Goal: Task Accomplishment & Management: Use online tool/utility

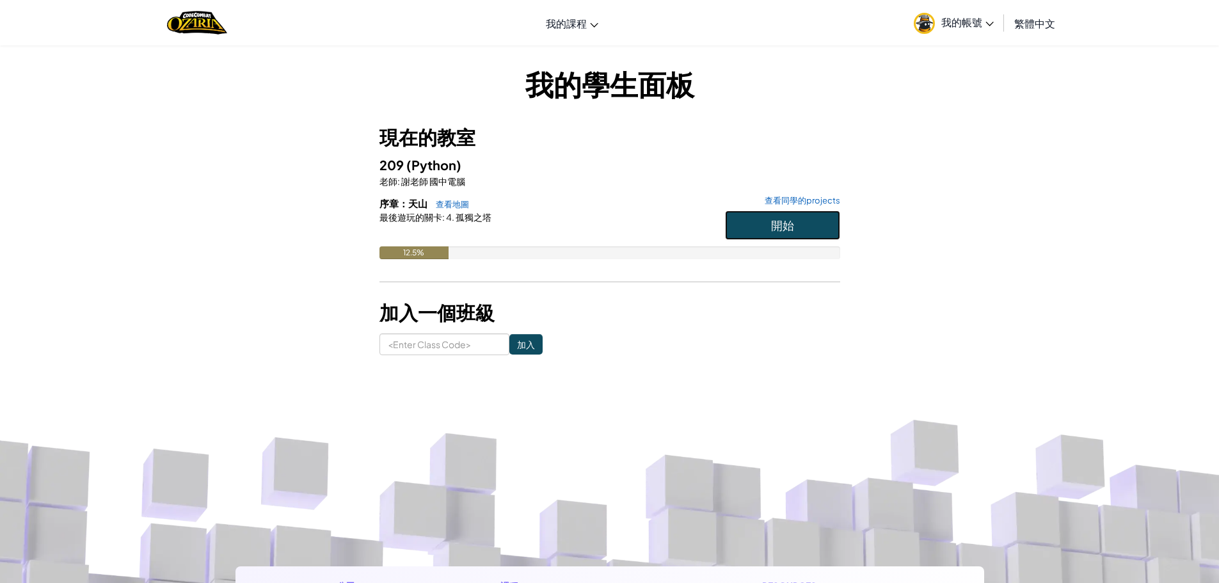
click at [770, 221] on button "開始" at bounding box center [782, 225] width 115 height 29
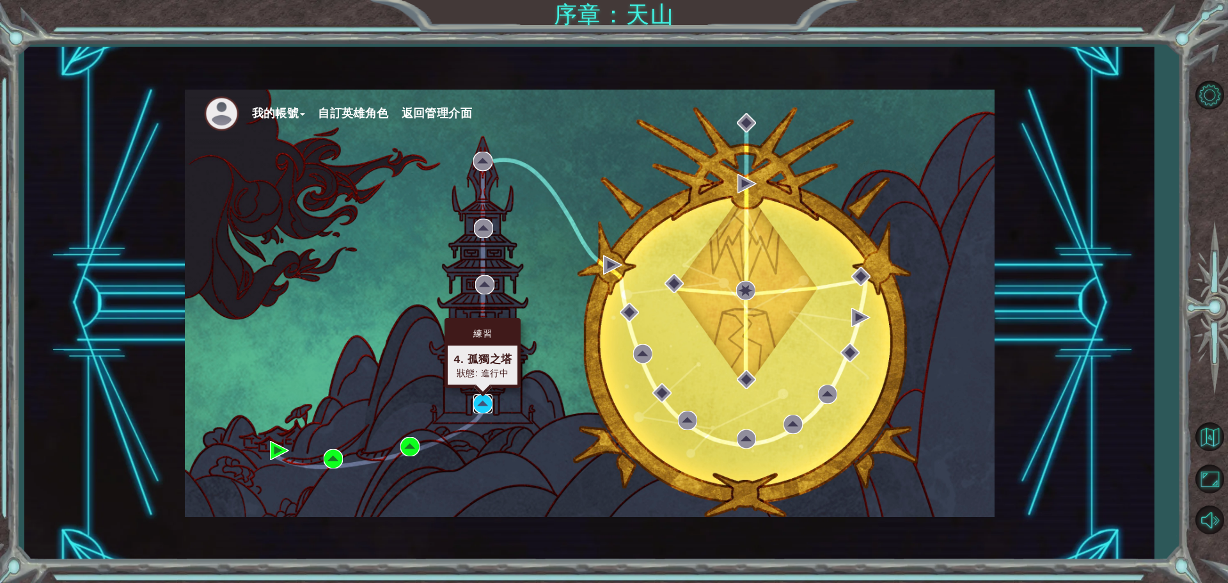
click at [480, 404] on img at bounding box center [482, 403] width 19 height 19
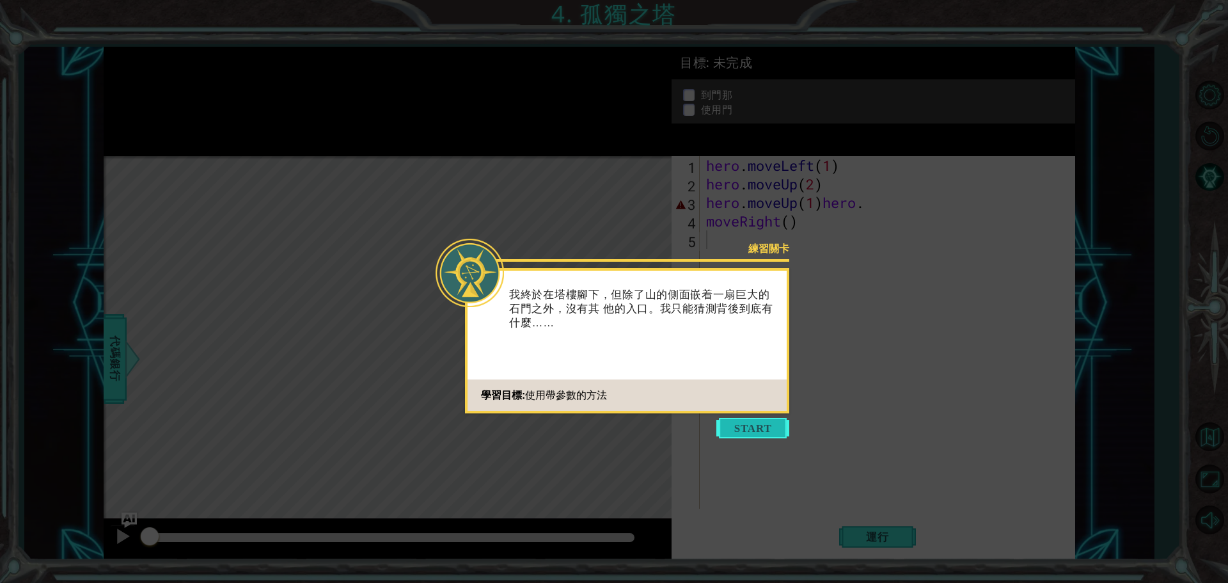
click at [742, 423] on button "Start" at bounding box center [753, 428] width 73 height 20
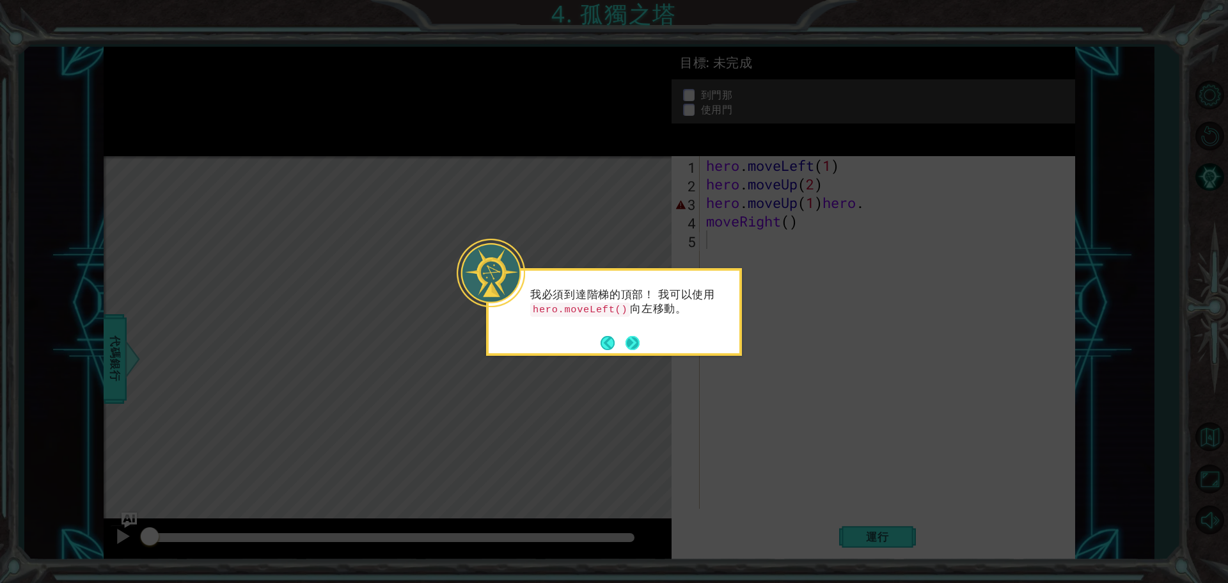
click at [634, 336] on button "Next" at bounding box center [633, 343] width 14 height 14
click at [634, 335] on button "Next" at bounding box center [632, 342] width 15 height 15
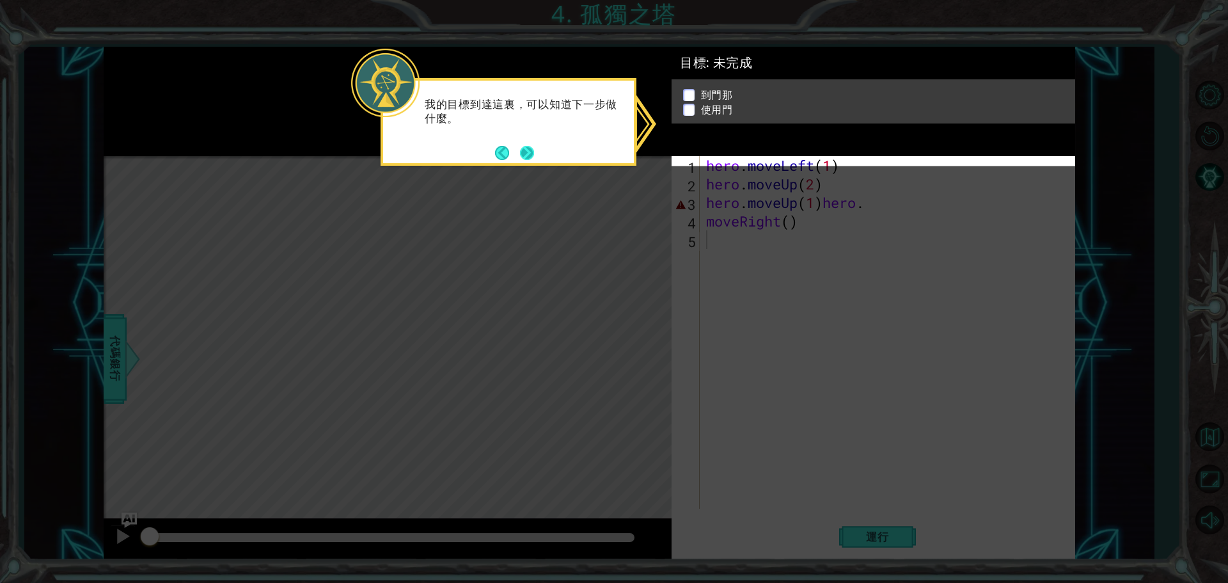
click at [525, 147] on button "Next" at bounding box center [527, 153] width 14 height 14
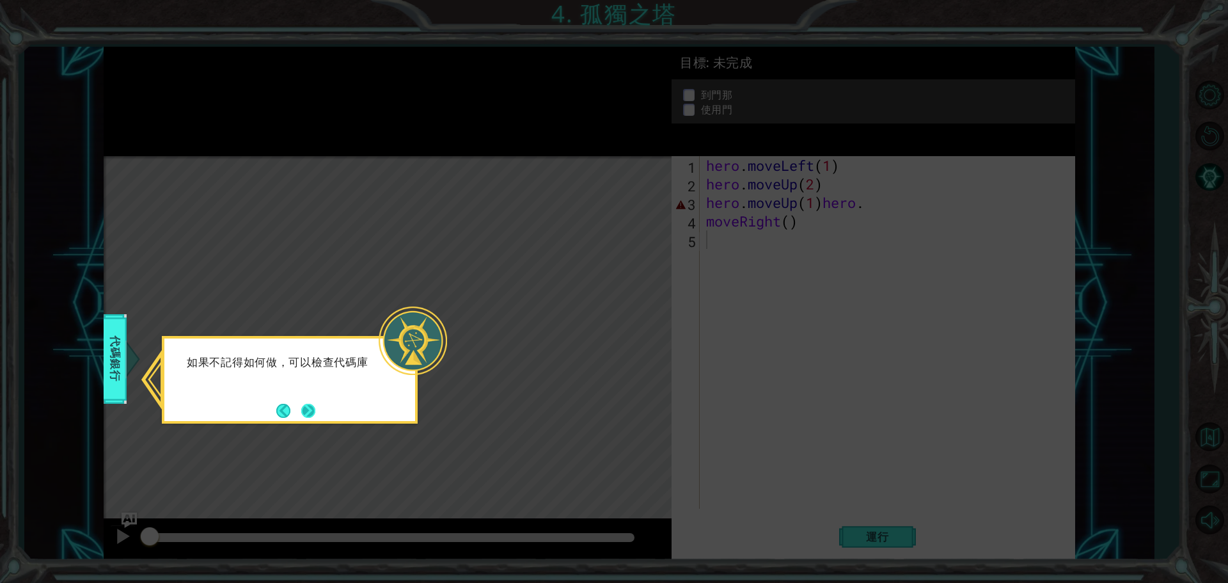
click at [315, 404] on button "Next" at bounding box center [308, 411] width 14 height 14
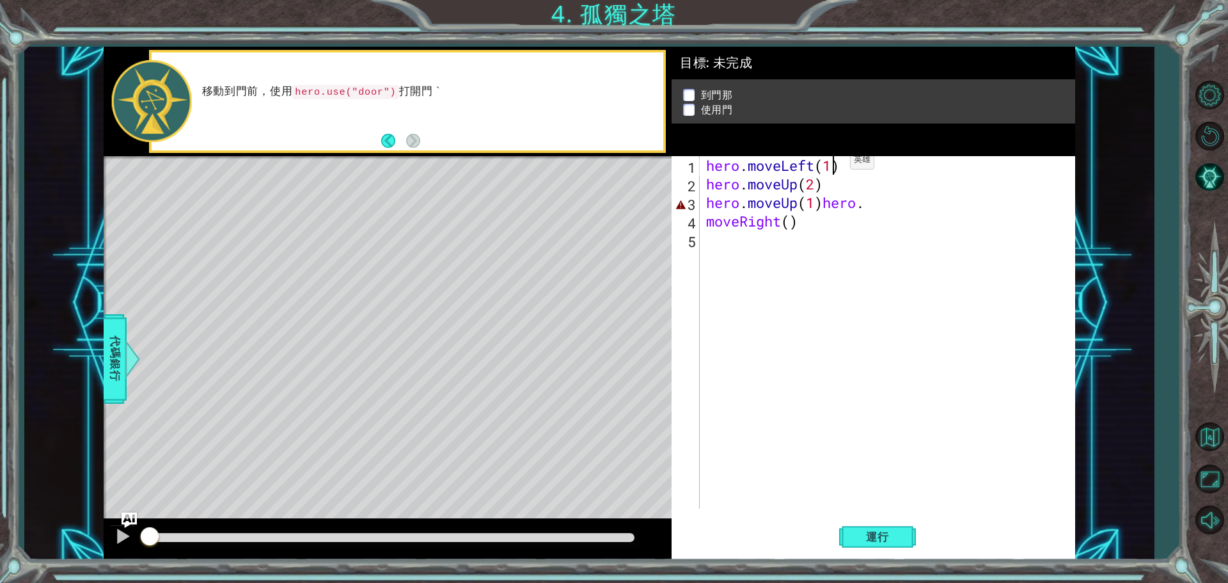
click at [831, 163] on div "hero . moveLeft ( 1 ) hero . moveUp ( 2 ) hero . moveUp ( 1 ) hero . moveRight …" at bounding box center [891, 351] width 374 height 390
drag, startPoint x: 803, startPoint y: 224, endPoint x: 836, endPoint y: 228, distance: 32.9
click at [823, 226] on div "hero . moveLeft ( 2 ) hero . moveUp ( 2 ) hero . moveUp ( 1 ) hero . moveRight …" at bounding box center [891, 351] width 374 height 390
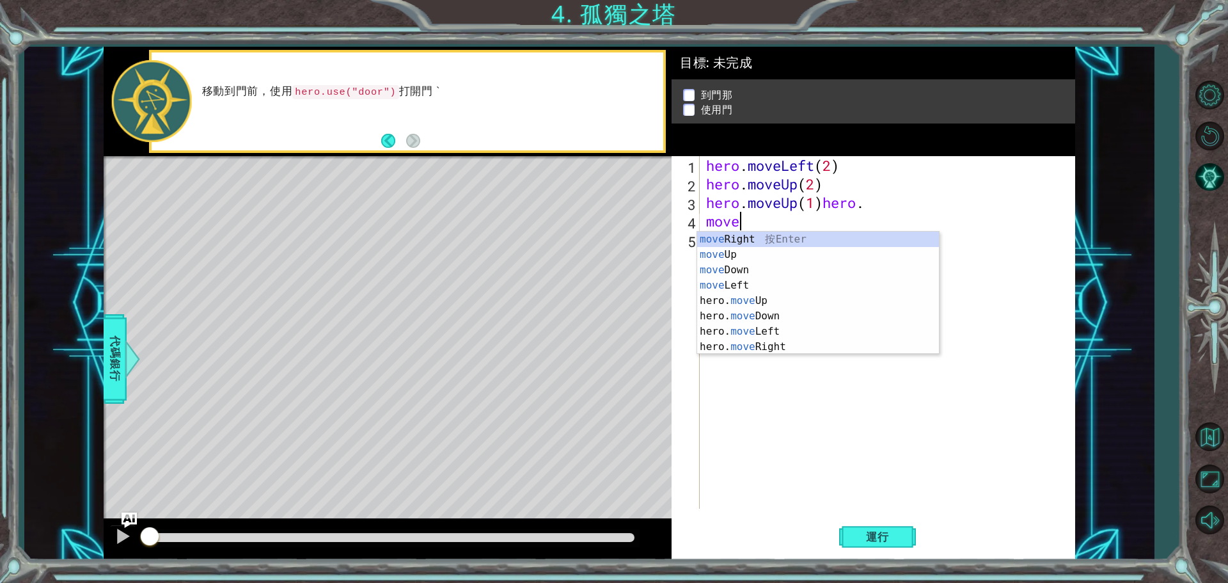
scroll to position [0, 1]
type textarea "m"
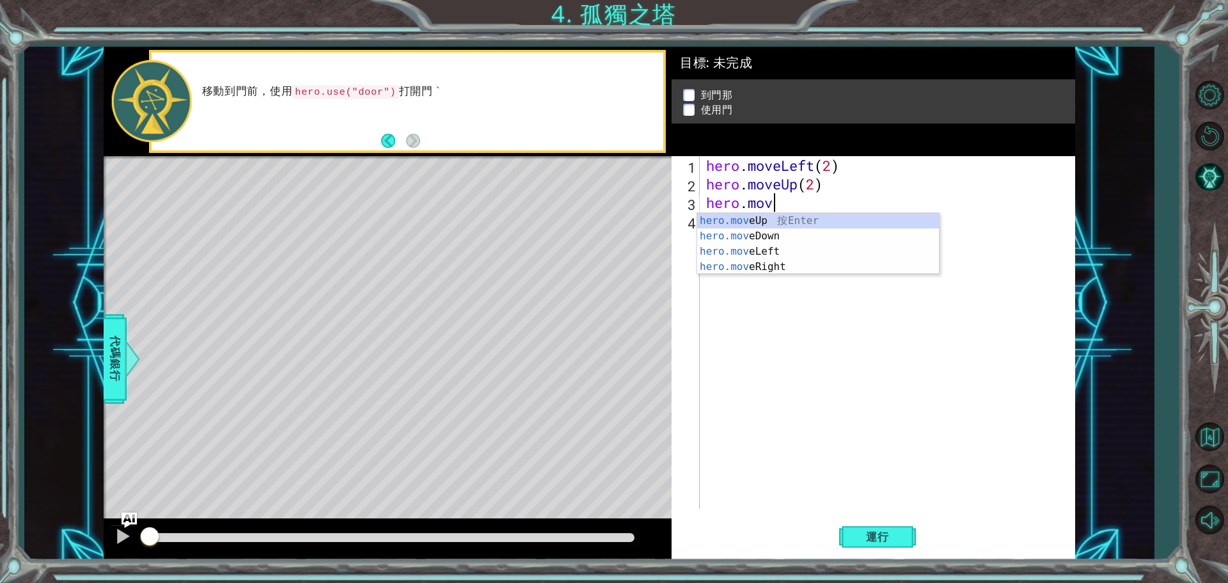
type textarea "h"
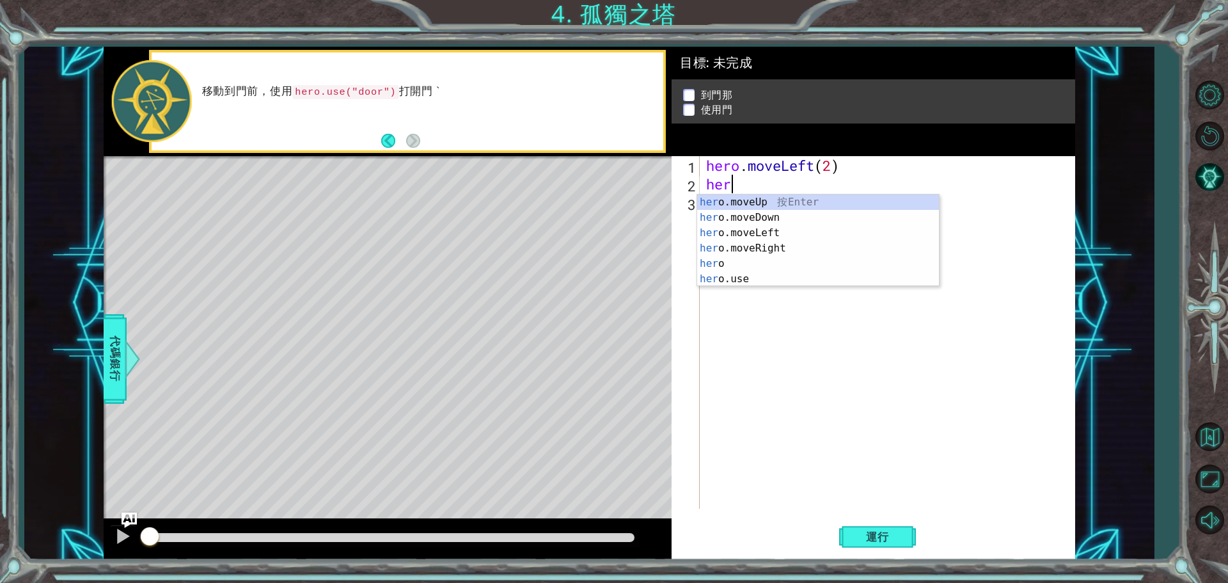
type textarea "he"
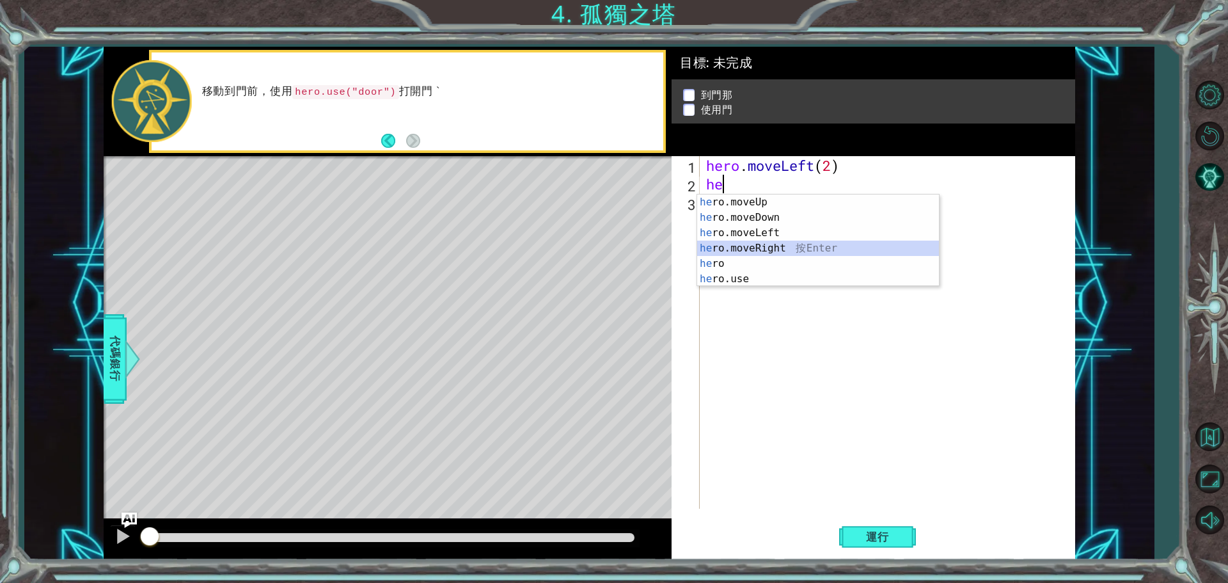
click at [820, 246] on div "he ro.moveUp 按 Enter he ro.moveDown 按 Enter he ro.moveLeft 按 Enter he ro.moveRi…" at bounding box center [818, 256] width 242 height 123
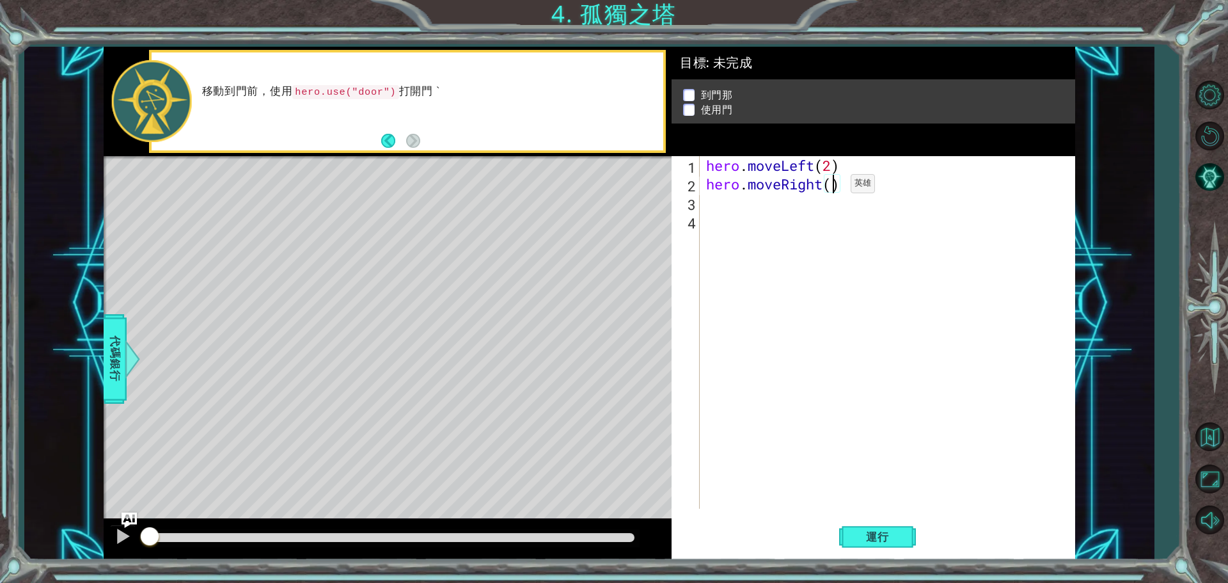
click at [832, 187] on div "hero . moveLeft ( 2 ) hero . moveRight ( )" at bounding box center [891, 351] width 374 height 390
type textarea "hero.moveRight(1)"
click at [707, 202] on div "hero . moveLeft ( 2 ) hero . moveRight ( 1 )" at bounding box center [891, 351] width 374 height 390
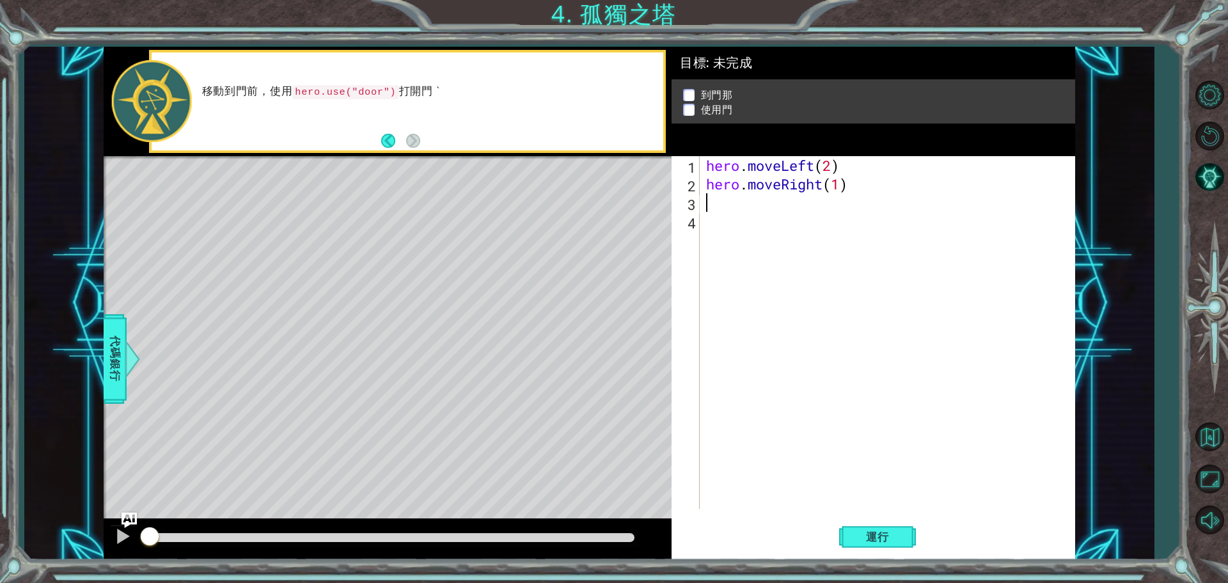
paste textarea "hero.moveUp(1)"
click at [850, 184] on div "hero . moveLeft ( 2 ) hero . moveRight ( 1 ) hero . moveUp ( 1 )" at bounding box center [891, 351] width 374 height 390
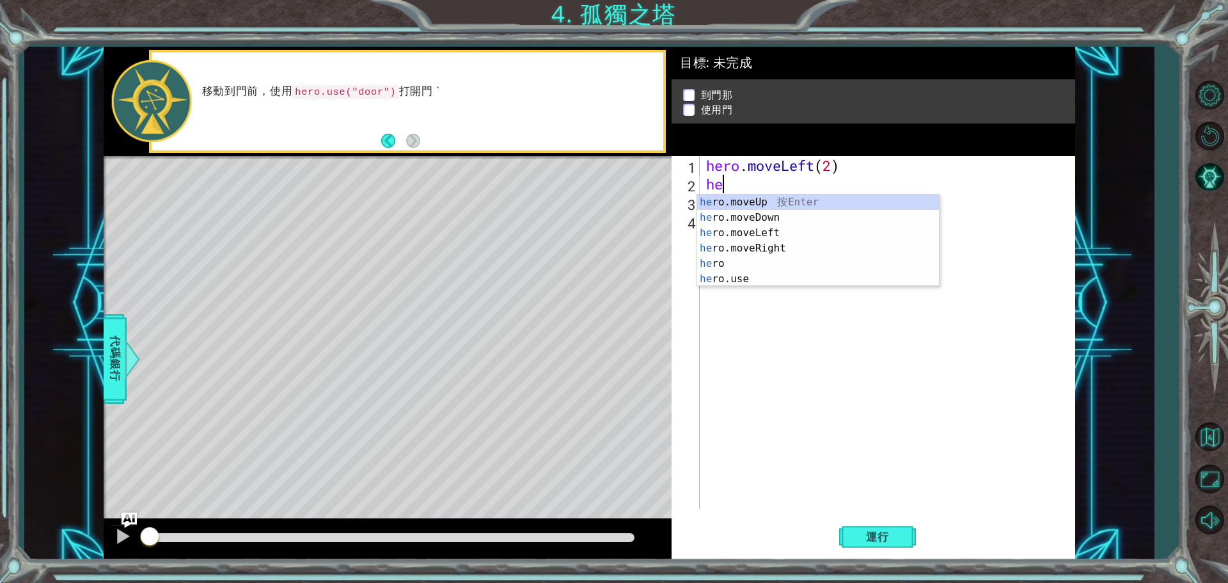
type textarea "h"
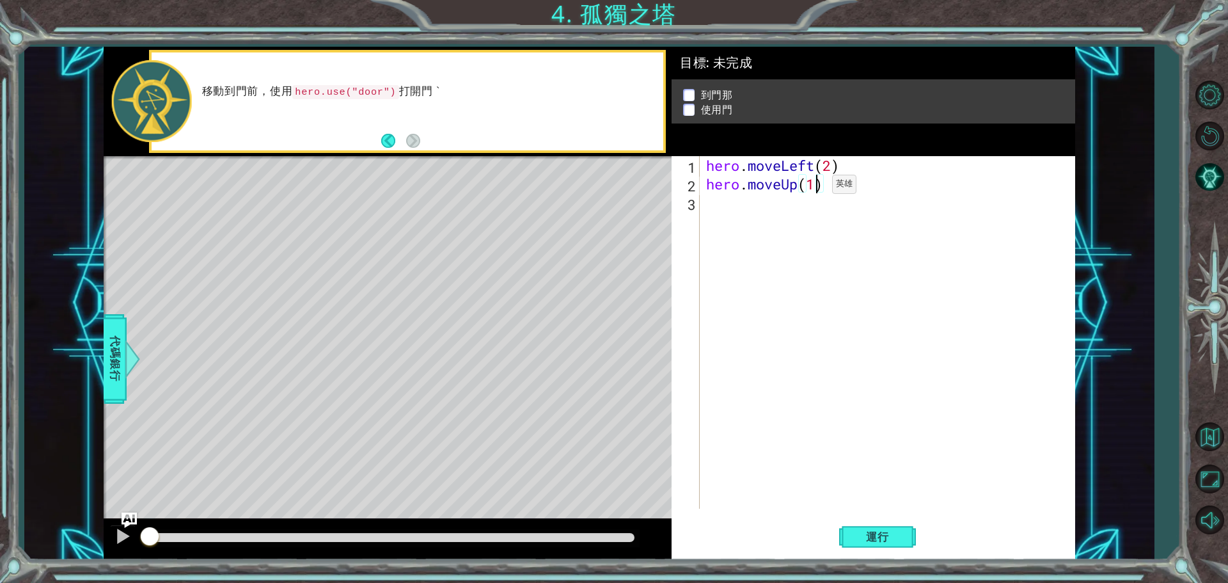
click at [813, 187] on div "hero . moveLeft ( 2 ) hero . moveUp ( 1 )" at bounding box center [891, 351] width 374 height 390
type textarea "hero.moveUp(2)"
click at [736, 211] on div "hero . moveLeft ( 2 ) hero . moveUp ( 2 )" at bounding box center [891, 351] width 374 height 390
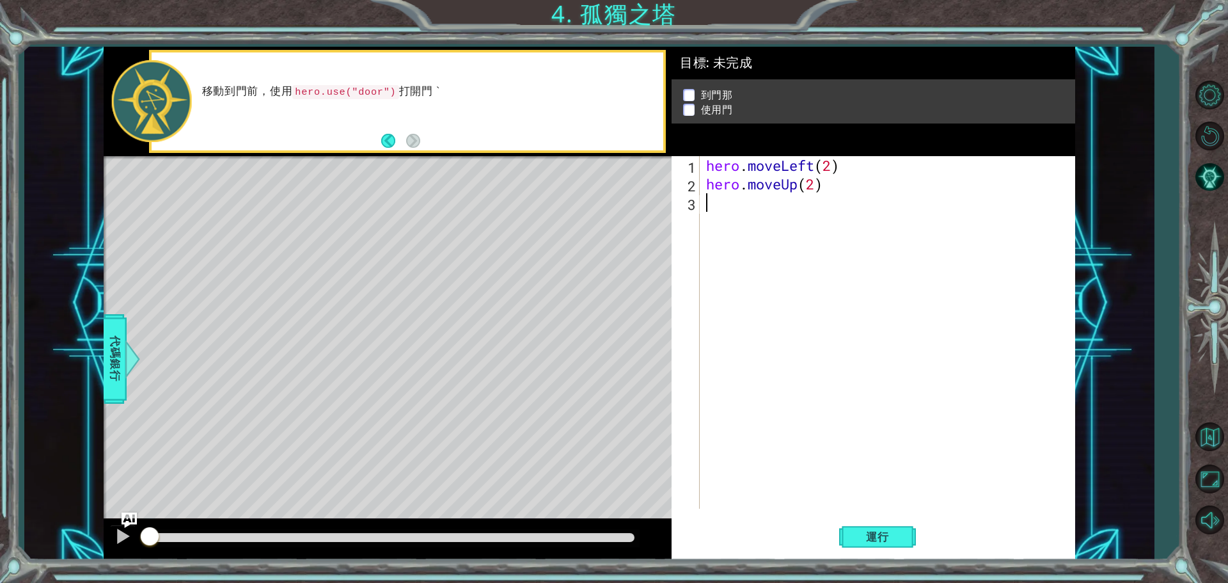
paste textarea "hero.moveUp(1)"
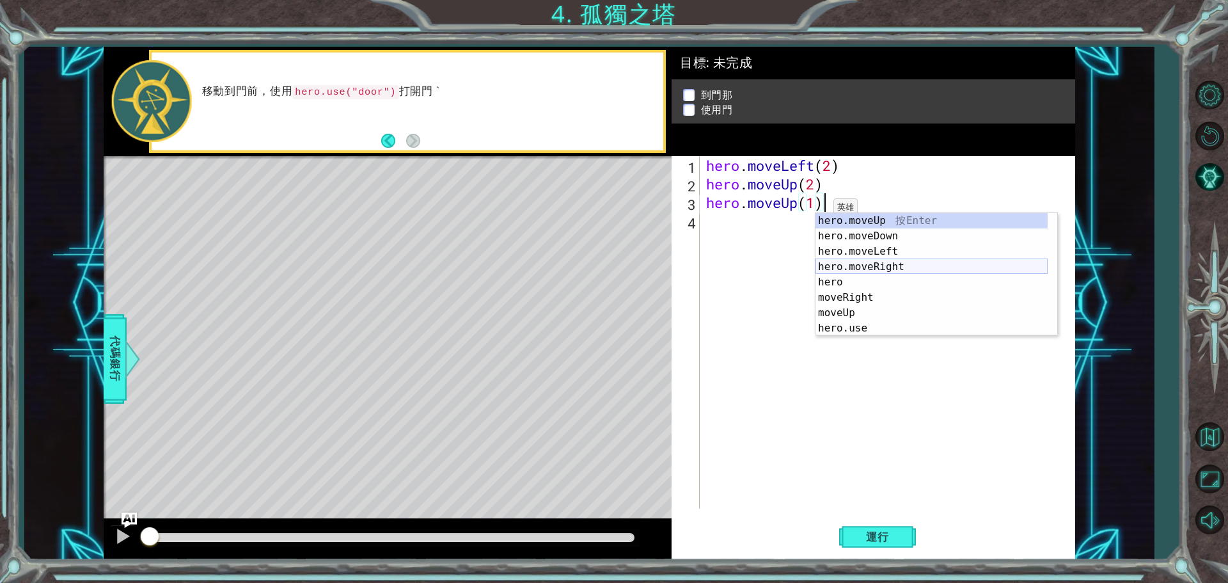
click at [864, 265] on div "hero.moveUp 按 Enter hero.moveDown 按 Enter hero.moveLeft 按 Enter hero.moveRight …" at bounding box center [932, 290] width 232 height 154
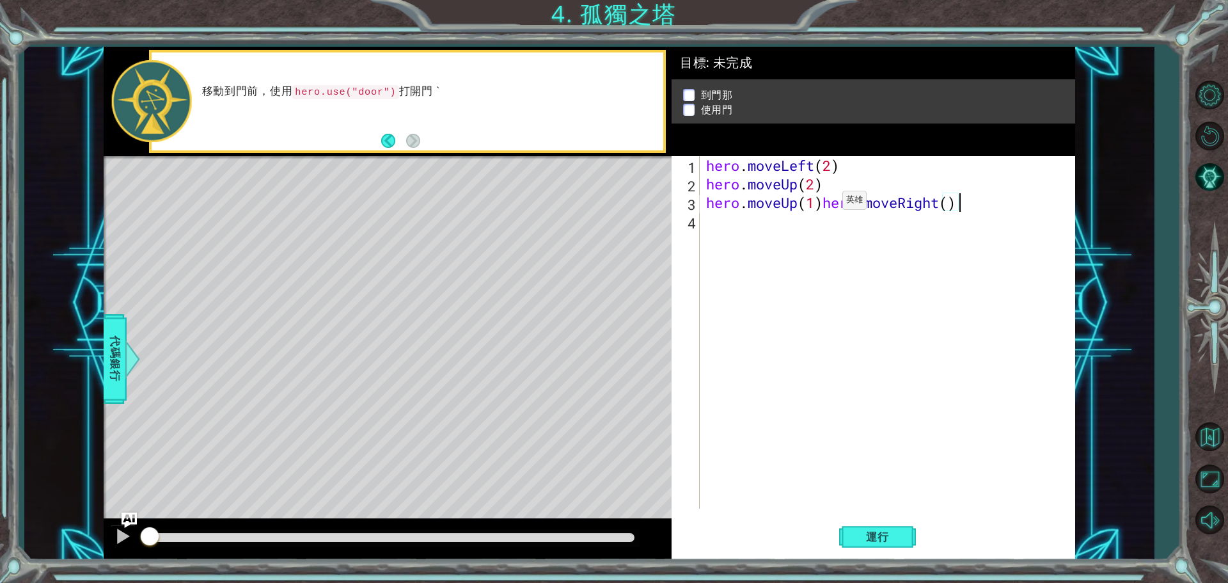
click at [823, 203] on div "hero . moveLeft ( 2 ) hero . moveUp ( 2 ) hero . moveUp ( 1 ) hero . moveRight …" at bounding box center [891, 351] width 374 height 390
click at [833, 207] on div "hero . moveLeft ( 2 ) hero . moveUp ( 2 ) hero . moveRight ( )" at bounding box center [891, 351] width 374 height 390
type textarea "hero.moveRight(2)"
click at [873, 536] on span "運行" at bounding box center [878, 536] width 49 height 13
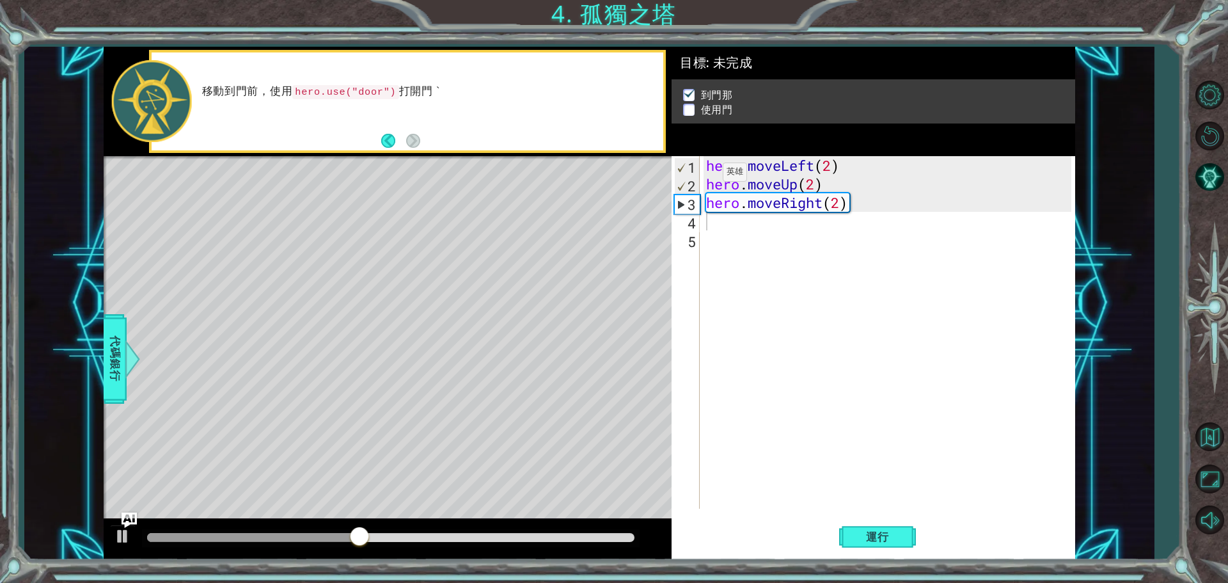
click at [687, 109] on p at bounding box center [689, 115] width 12 height 12
click at [712, 229] on div "hero . moveLeft ( 2 ) hero . moveUp ( 2 ) hero . moveRight ( 2 )" at bounding box center [891, 351] width 374 height 390
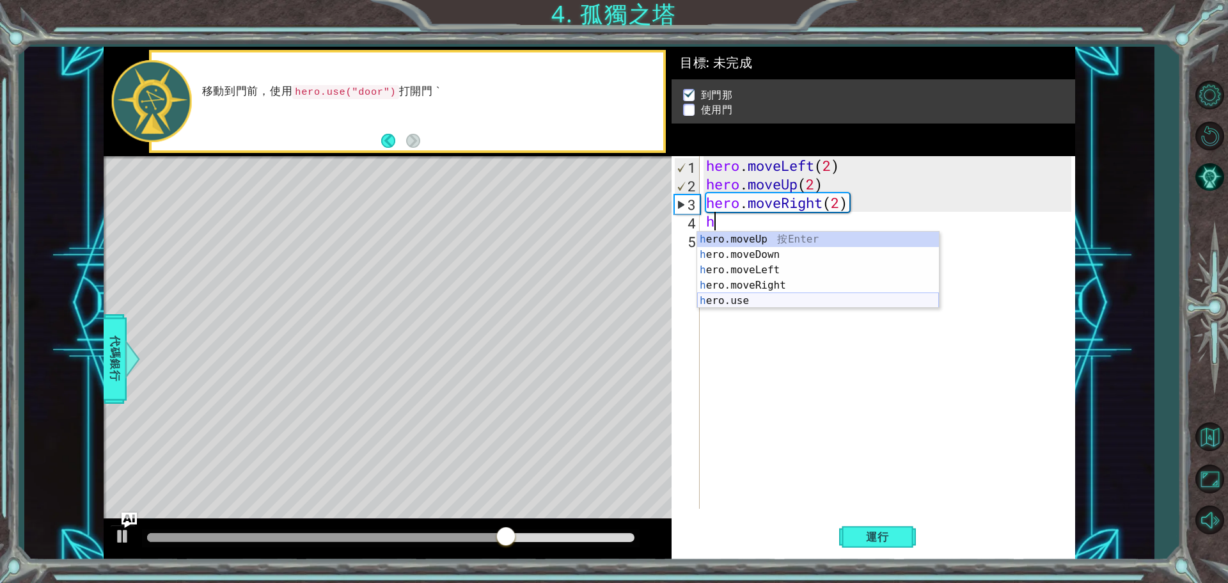
click at [746, 298] on div "h ero.moveUp 按 Enter h ero.moveDown 按 Enter h ero.moveLeft 按 Enter h ero.moveRi…" at bounding box center [818, 285] width 242 height 107
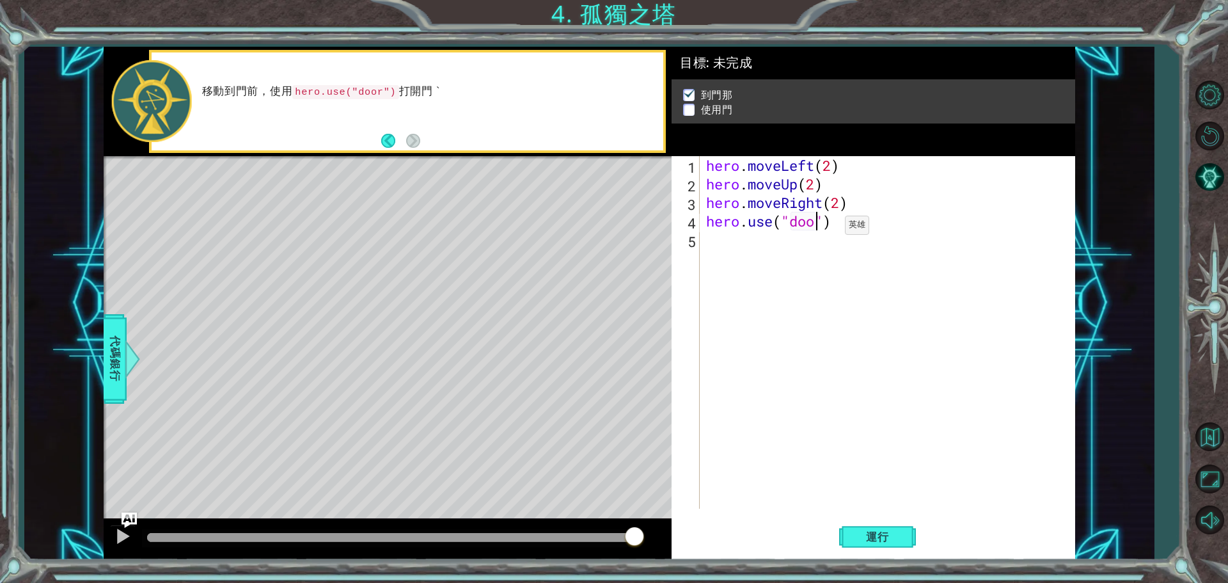
scroll to position [0, 5]
type textarea "hero.use("door")"
click at [880, 536] on span "運行" at bounding box center [878, 536] width 49 height 13
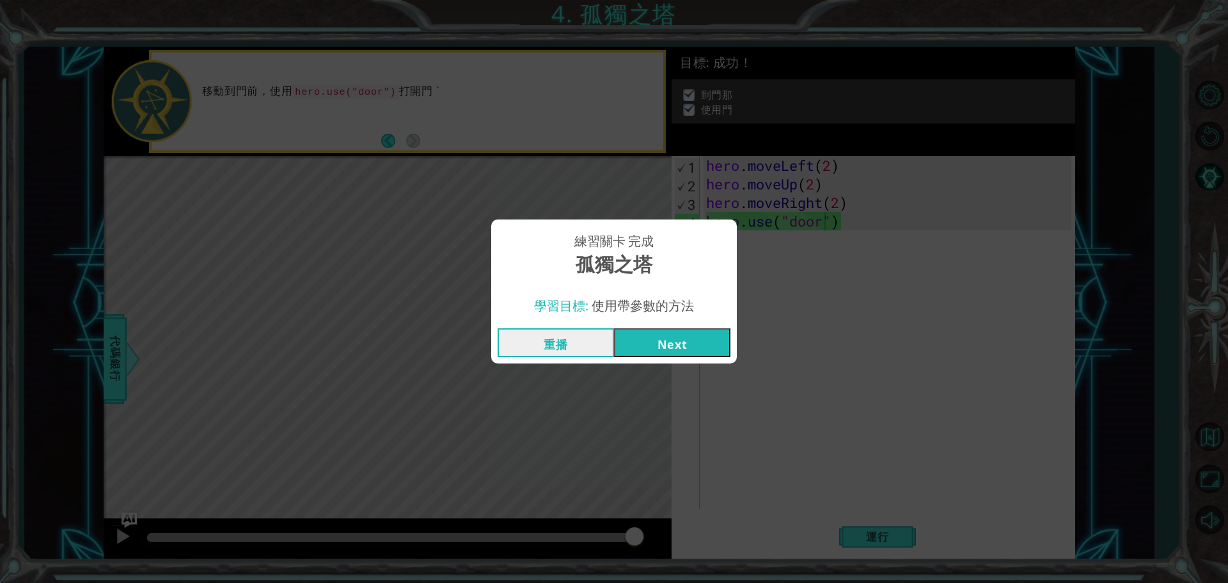
click at [685, 342] on button "Next" at bounding box center [672, 342] width 116 height 29
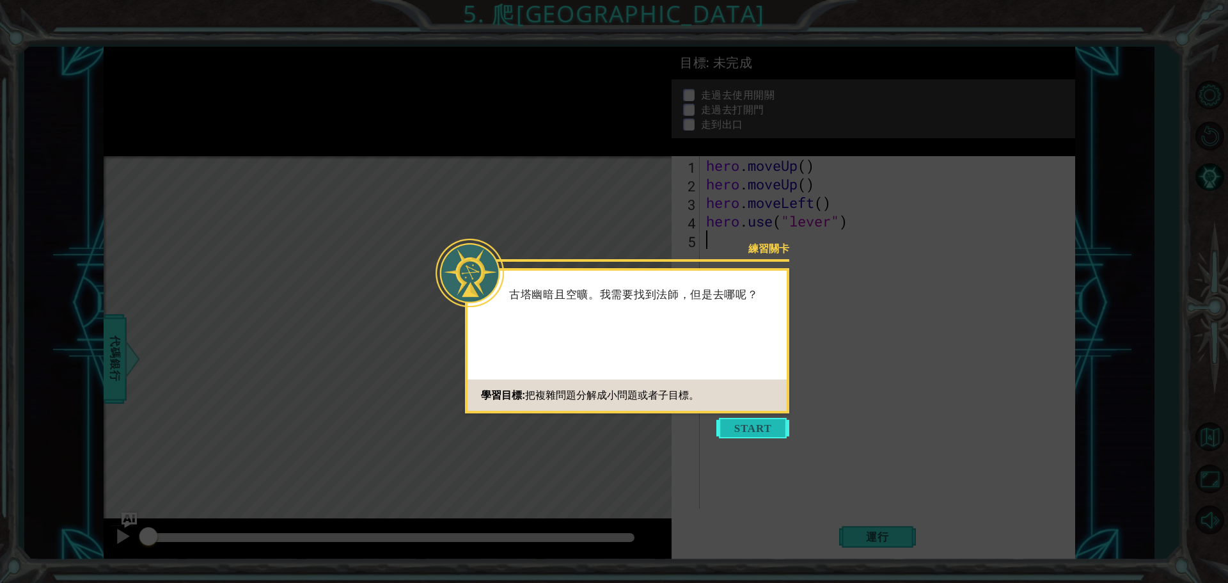
click at [751, 420] on button "Start" at bounding box center [753, 428] width 73 height 20
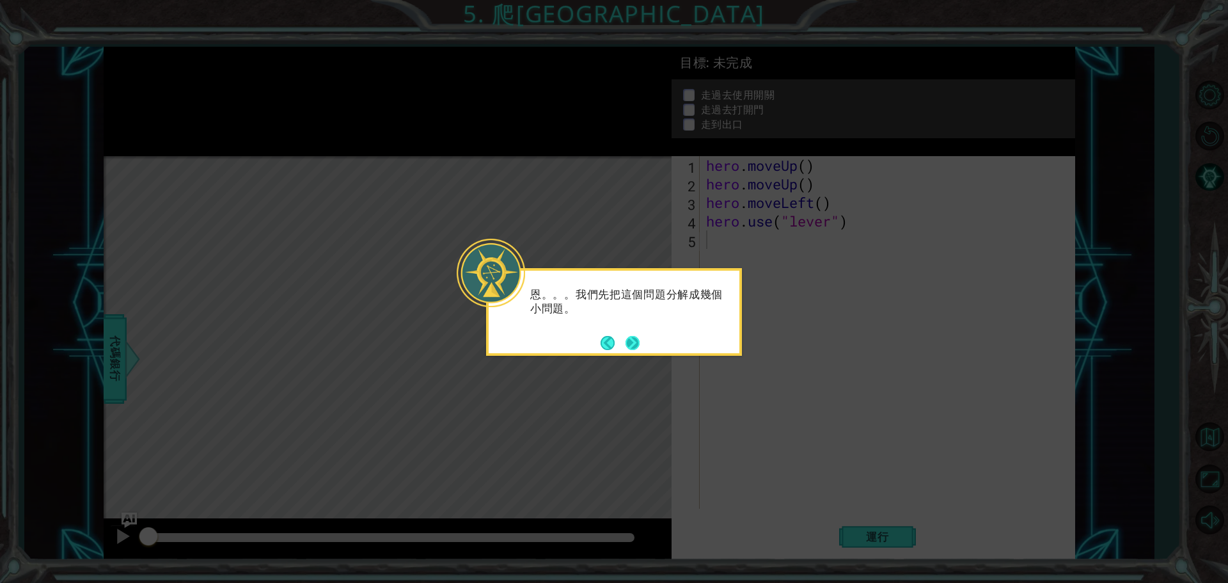
click at [628, 342] on button "Next" at bounding box center [633, 343] width 14 height 14
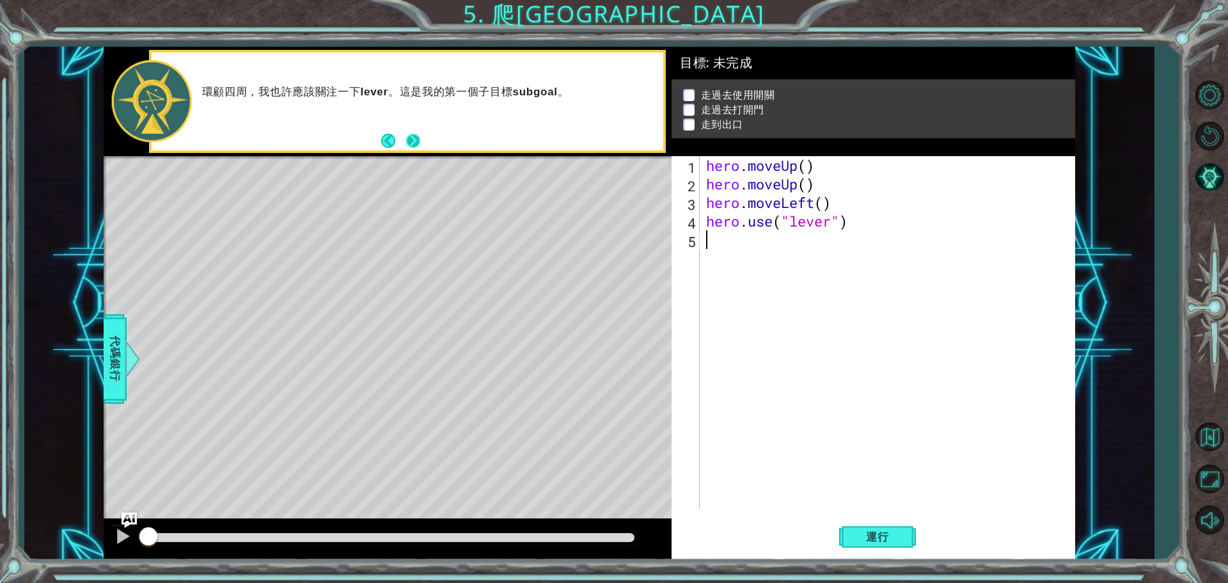
click at [415, 134] on button "Next" at bounding box center [413, 141] width 18 height 18
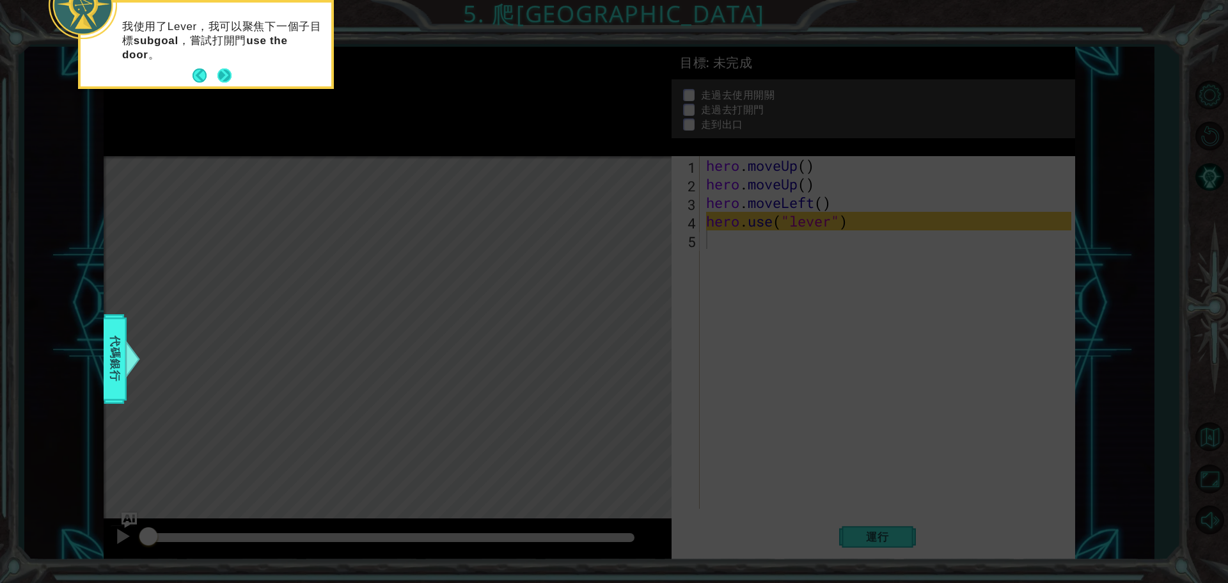
click at [228, 68] on button "Next" at bounding box center [225, 75] width 15 height 15
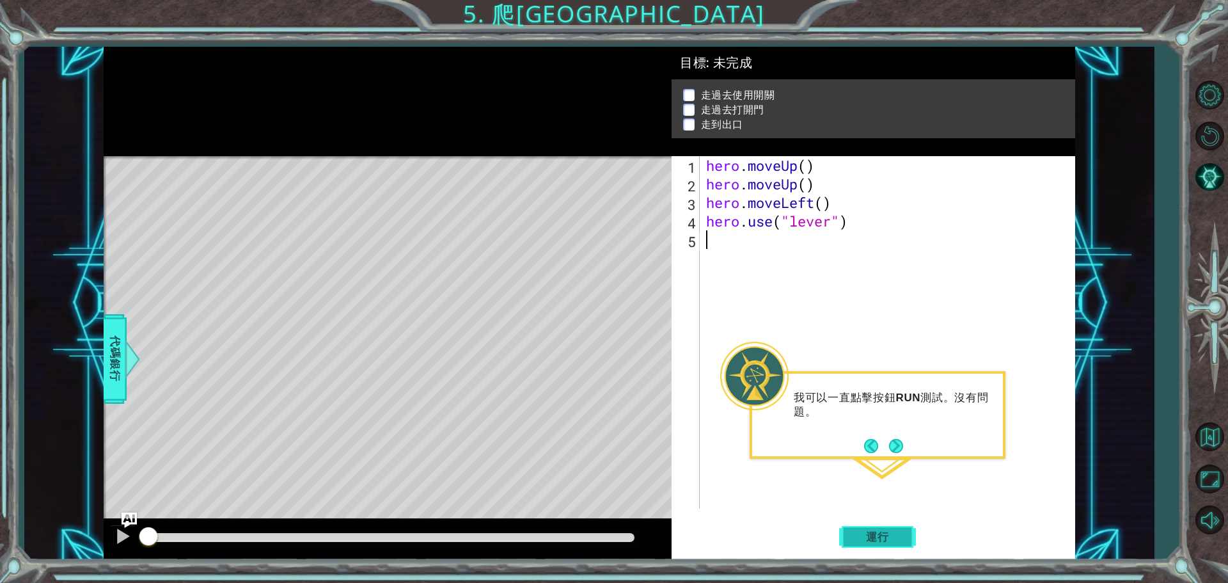
click at [873, 541] on span "運行" at bounding box center [878, 536] width 49 height 13
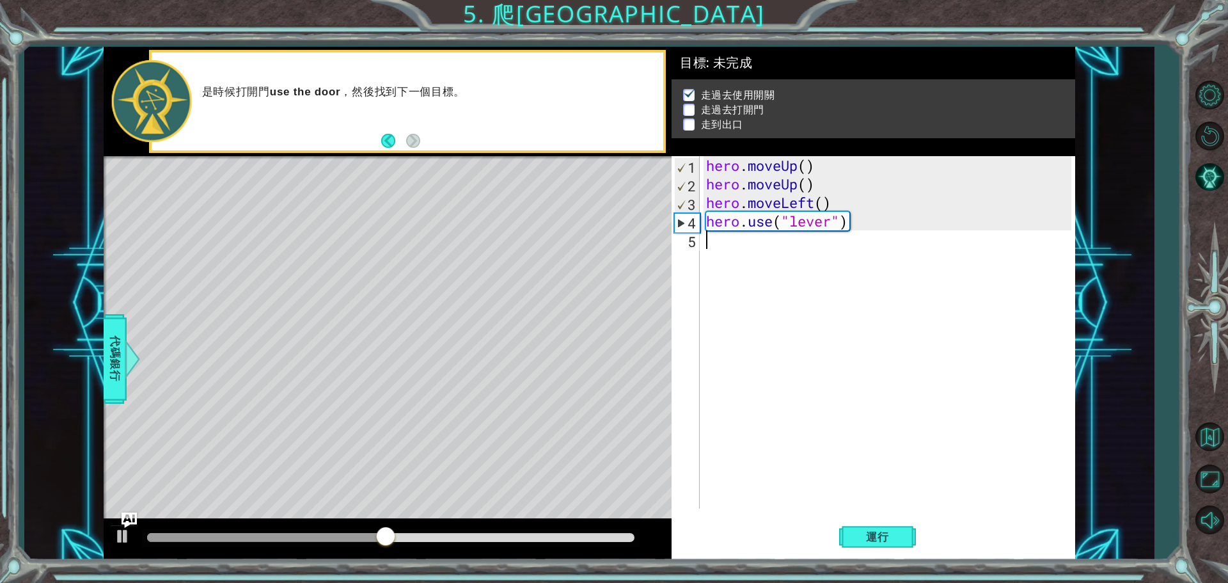
click at [712, 246] on div "hero . moveUp ( ) hero . moveUp ( ) hero . moveLeft ( ) hero . use ( "lever" )" at bounding box center [891, 351] width 374 height 390
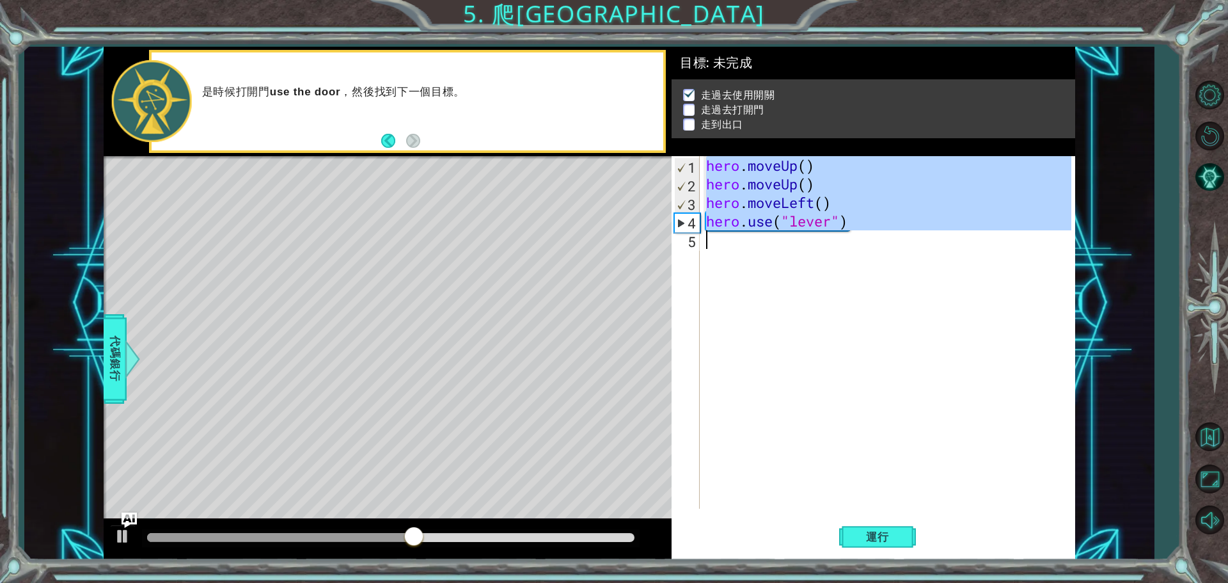
click at [712, 246] on div "hero . moveUp ( ) hero . moveUp ( ) hero . moveLeft ( ) hero . use ( "lever" )" at bounding box center [891, 351] width 374 height 390
type textarea "hero.use("lever")"
click at [712, 246] on div "hero . moveUp ( ) hero . moveUp ( ) hero . moveLeft ( ) hero . use ( "lever" )" at bounding box center [891, 351] width 374 height 390
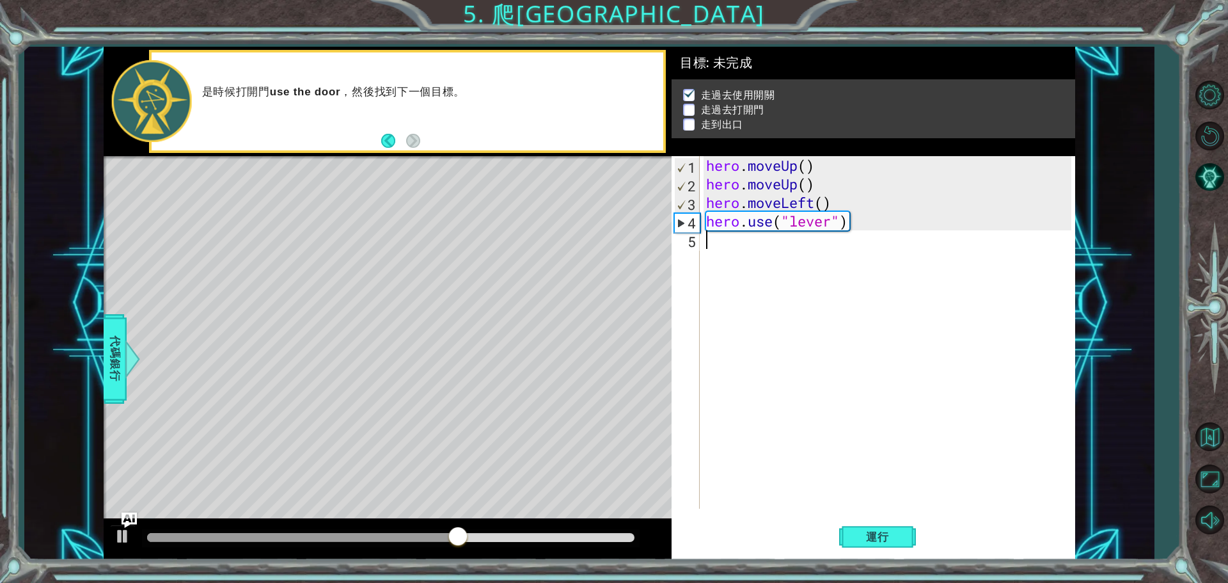
paste textarea "hero.moveUp(1)"
click at [816, 243] on div "hero . moveUp ( ) hero . moveUp ( ) hero . moveLeft ( ) hero . use ( "lever" ) …" at bounding box center [891, 351] width 374 height 390
click at [795, 246] on div "hero . moveUp ( ) hero . moveUp ( ) hero . moveLeft ( ) hero . use ( "lever" ) …" at bounding box center [891, 351] width 374 height 390
click at [799, 237] on div "hero . moveUp ( ) hero . moveUp ( ) hero . moveLeft ( ) hero . use ( "lever" ) …" at bounding box center [891, 351] width 374 height 390
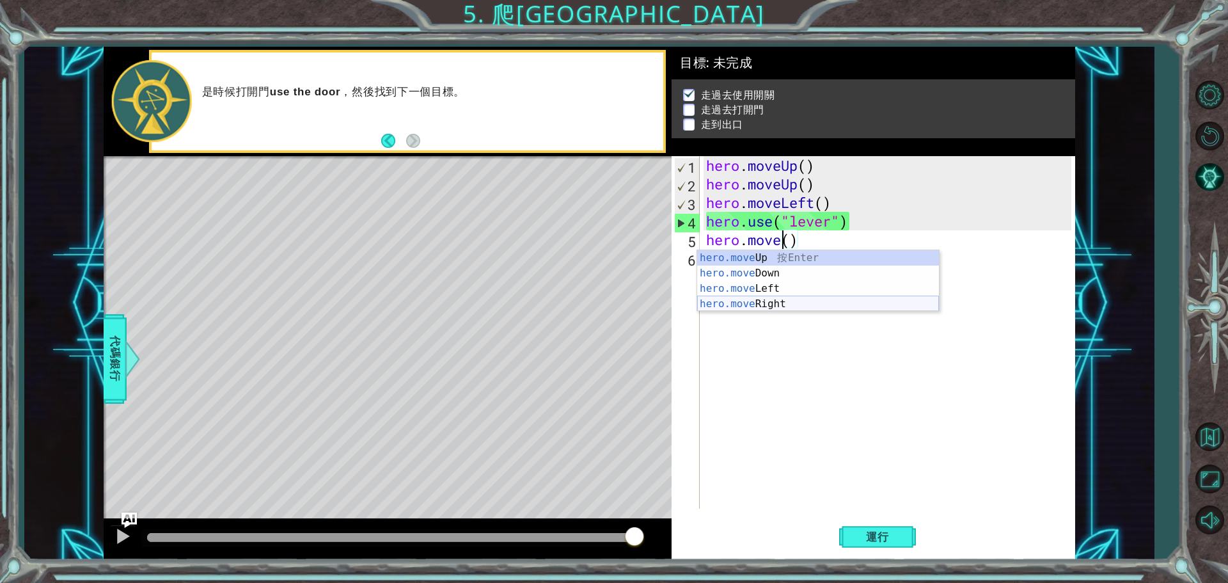
click at [774, 306] on div "hero.move Up 按 Enter hero.move Down 按 Enter hero.move Left 按 Enter hero.move Ri…" at bounding box center [818, 296] width 242 height 92
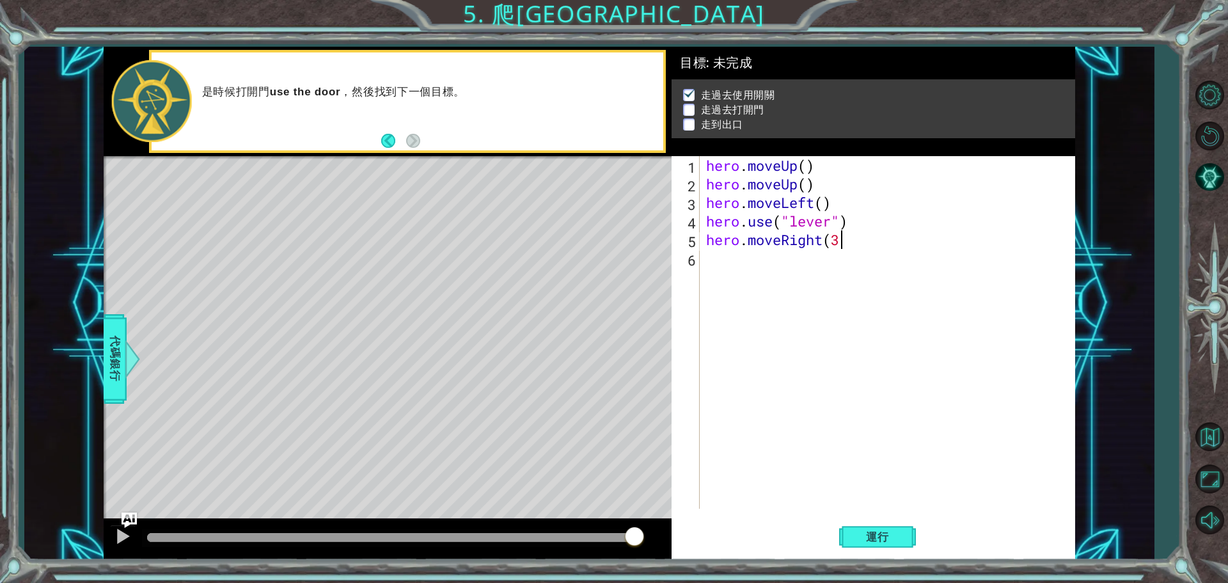
scroll to position [0, 6]
type textarea "hero.moveRight(3)"
click at [875, 531] on span "運行" at bounding box center [878, 536] width 49 height 13
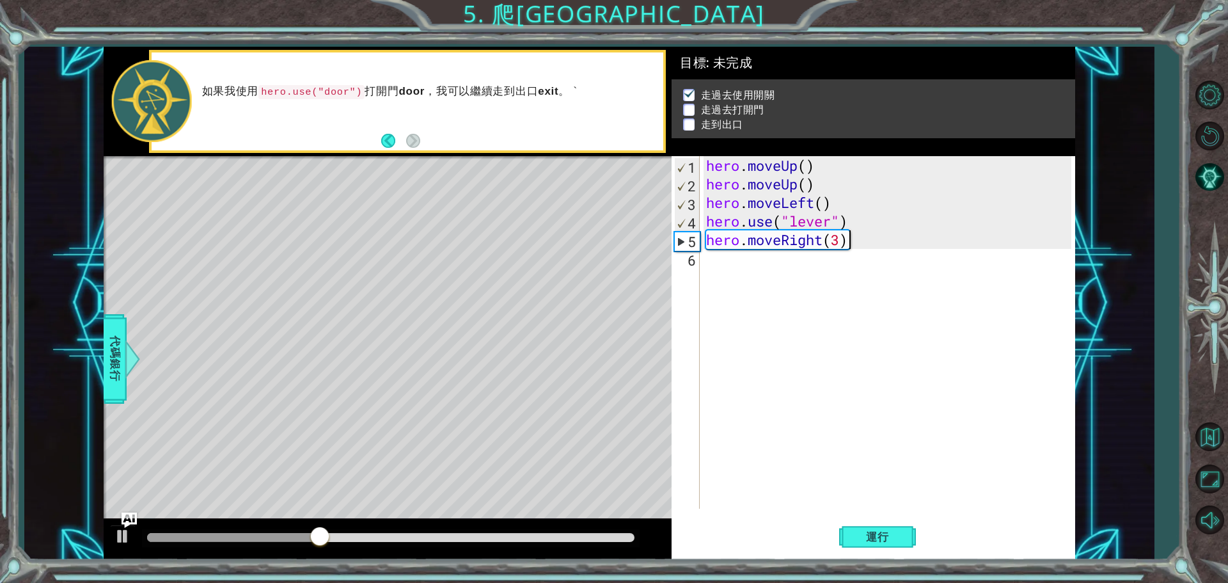
click at [709, 258] on div "hero . moveUp ( ) hero . moveUp ( ) hero . moveLeft ( ) hero . use ( "lever" ) …" at bounding box center [891, 351] width 374 height 390
click at [729, 262] on div "hero . moveUp ( ) hero . moveUp ( ) hero . moveLeft ( ) hero . use ( "lever" ) …" at bounding box center [891, 351] width 374 height 390
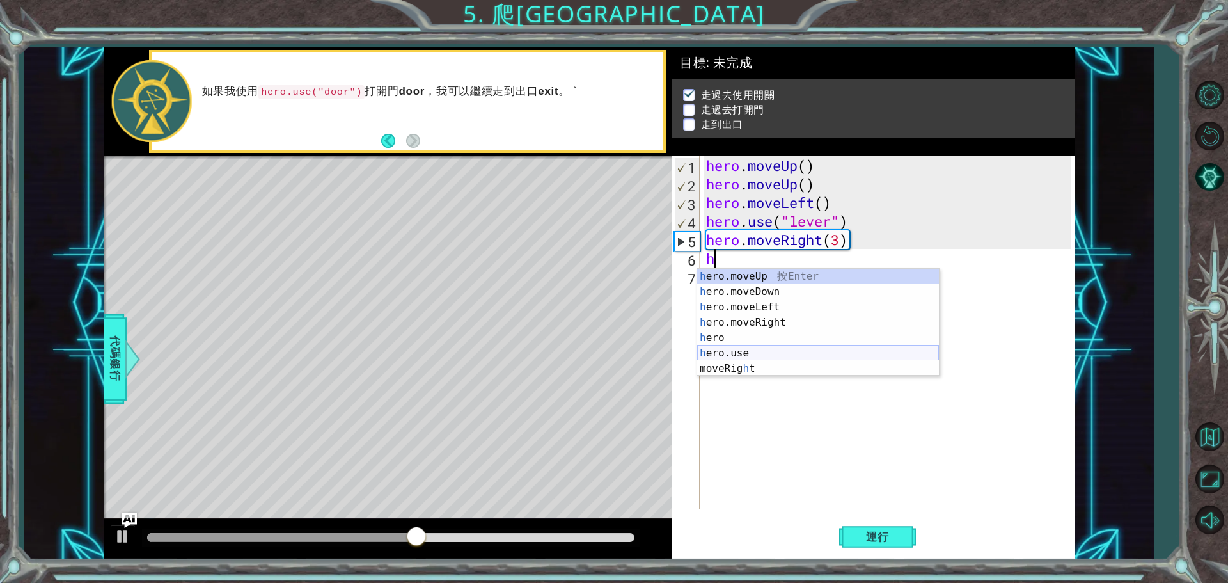
click at [717, 352] on div "h ero.moveUp 按 Enter h ero.moveDown 按 Enter h ero.moveLeft 按 Enter h ero.moveRi…" at bounding box center [818, 338] width 242 height 138
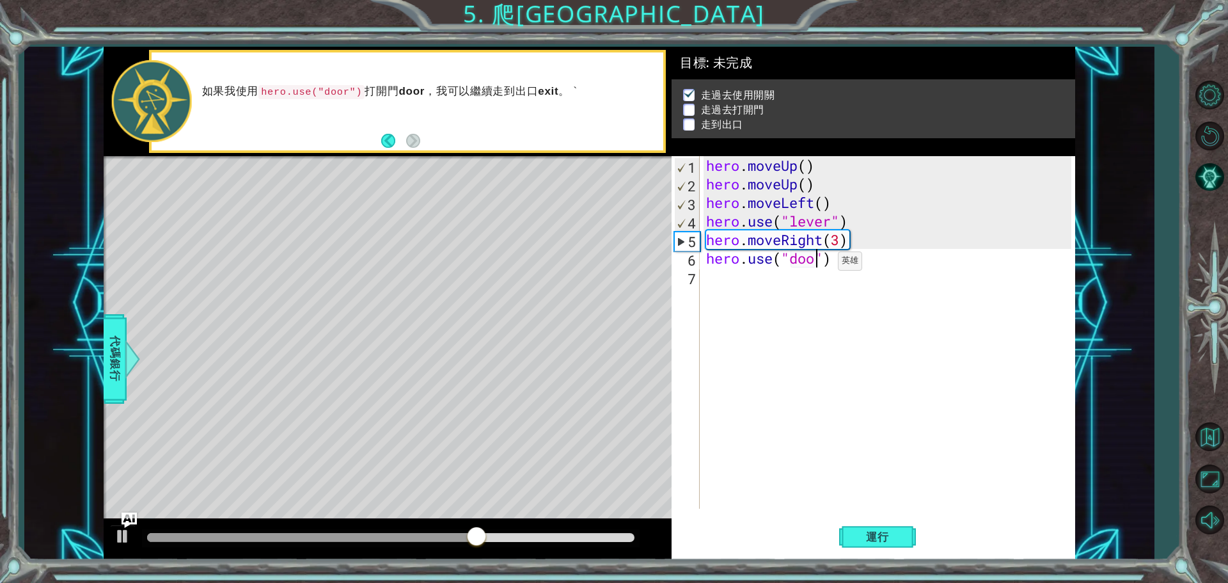
type textarea "hero.use("door")"
click at [896, 539] on span "運行" at bounding box center [878, 536] width 49 height 13
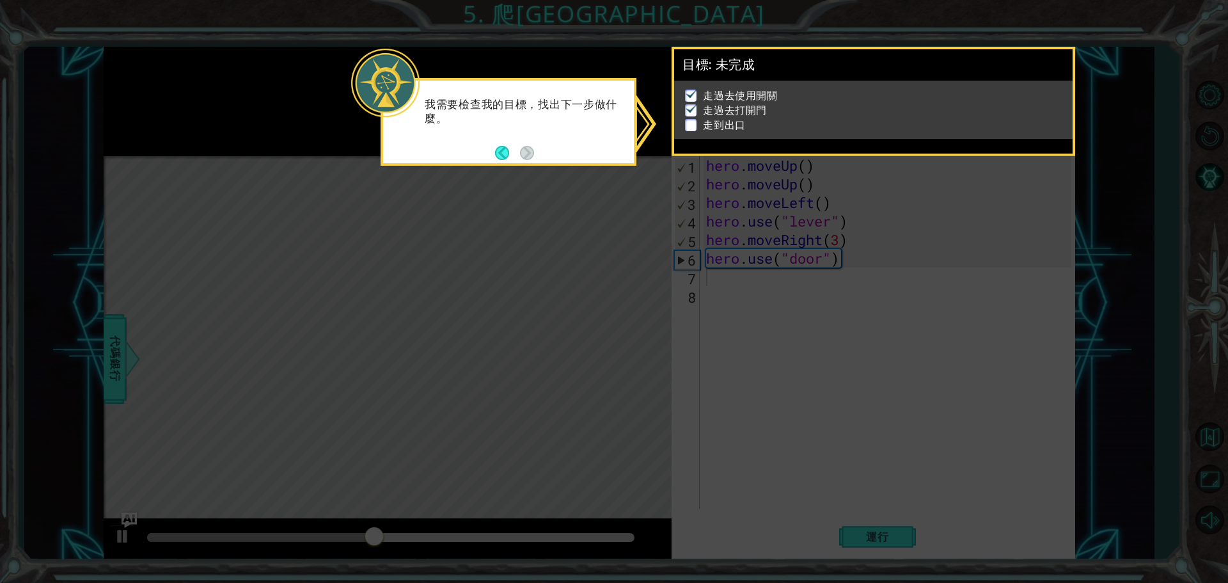
click at [569, 175] on icon at bounding box center [614, 291] width 1228 height 583
click at [691, 119] on p at bounding box center [691, 125] width 12 height 12
click at [692, 103] on img at bounding box center [691, 108] width 13 height 10
click at [498, 150] on button "Back" at bounding box center [507, 153] width 25 height 14
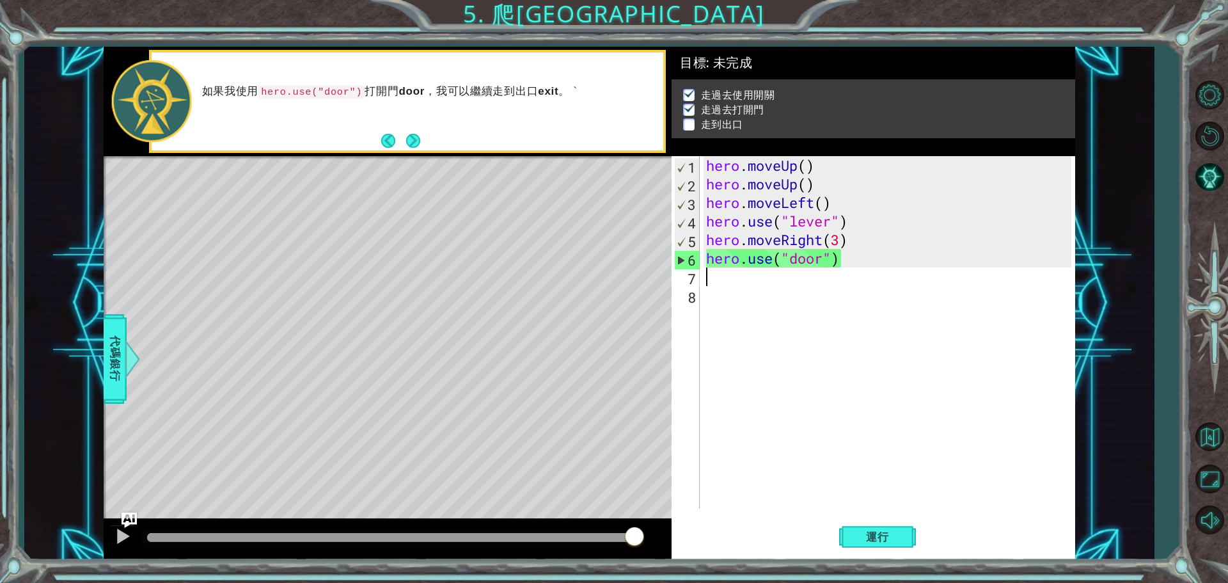
click at [719, 279] on div "hero . moveUp ( ) hero . moveUp ( ) hero . moveLeft ( ) hero . use ( "lever" ) …" at bounding box center [891, 351] width 374 height 390
type textarea "h"
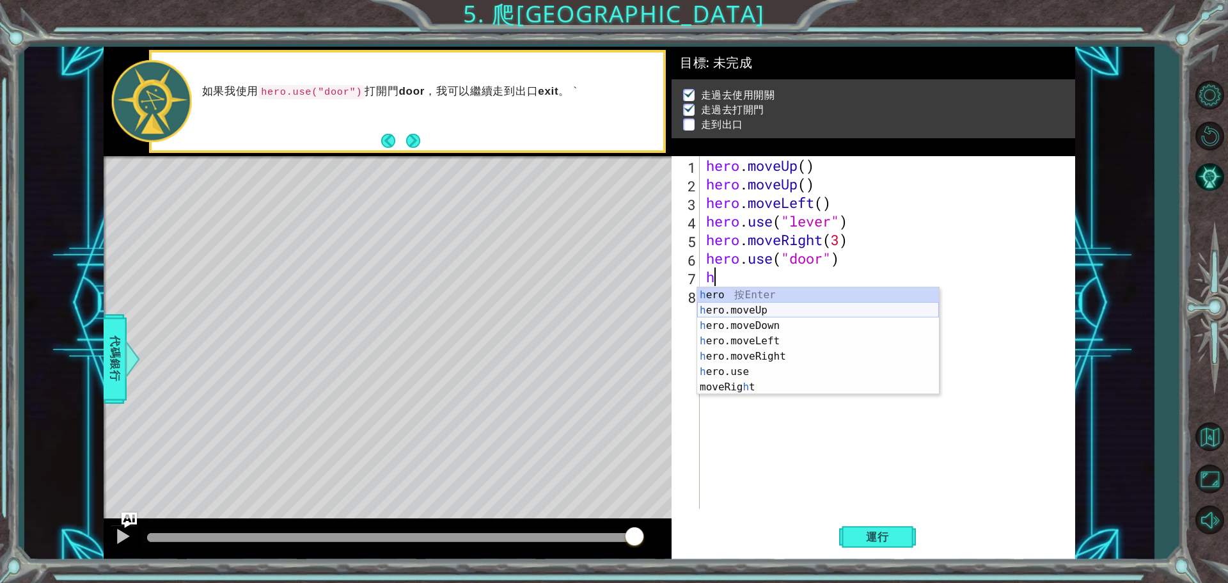
click at [753, 309] on div "h ero 按 Enter h ero.moveUp 按 Enter h ero.moveDown 按 Enter h ero.moveLeft 按 Ente…" at bounding box center [818, 356] width 242 height 138
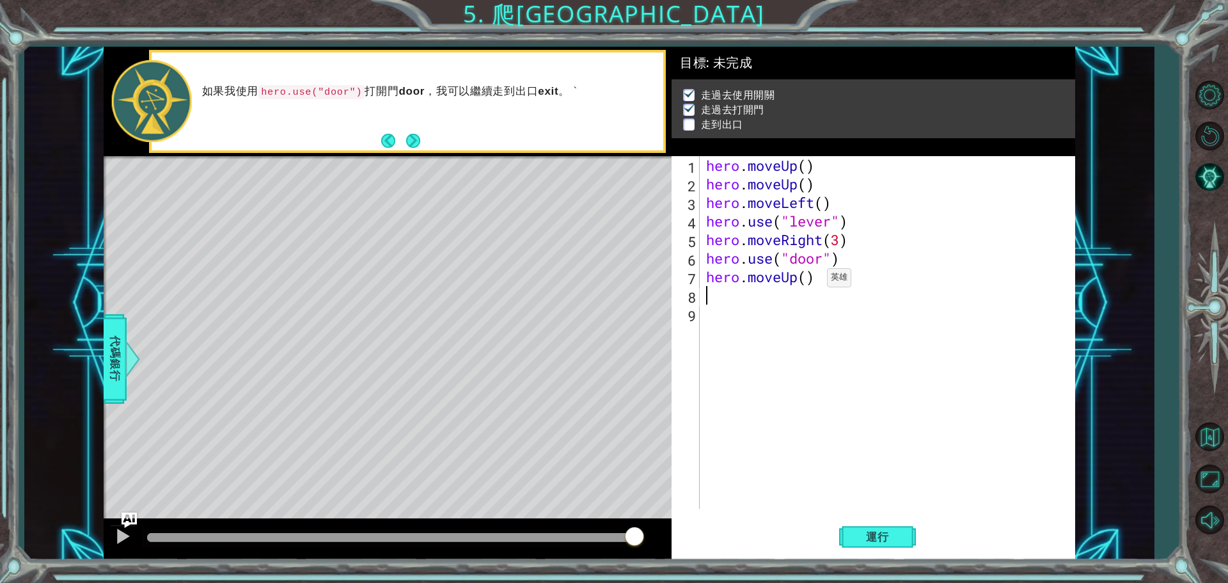
click at [808, 281] on div "hero . moveUp ( ) hero . moveUp ( ) hero . moveLeft ( ) hero . use ( "lever" ) …" at bounding box center [891, 351] width 374 height 390
type textarea "hero.moveUp(2)"
click at [706, 296] on div "hero . moveUp ( ) hero . moveUp ( ) hero . moveLeft ( ) hero . use ( "lever" ) …" at bounding box center [891, 351] width 374 height 390
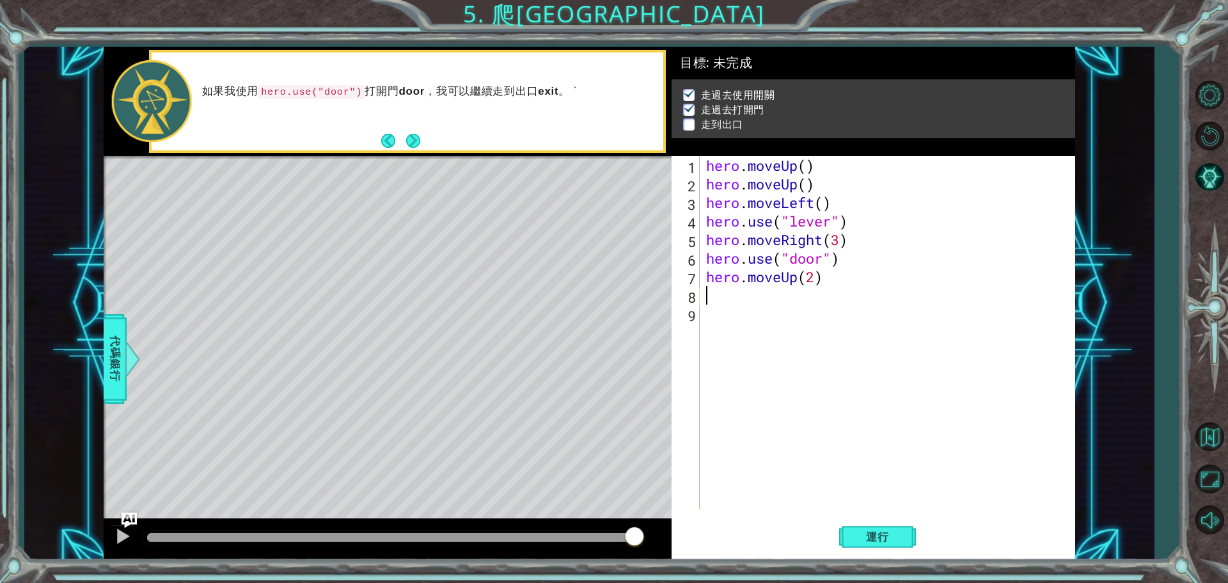
type textarea "h"
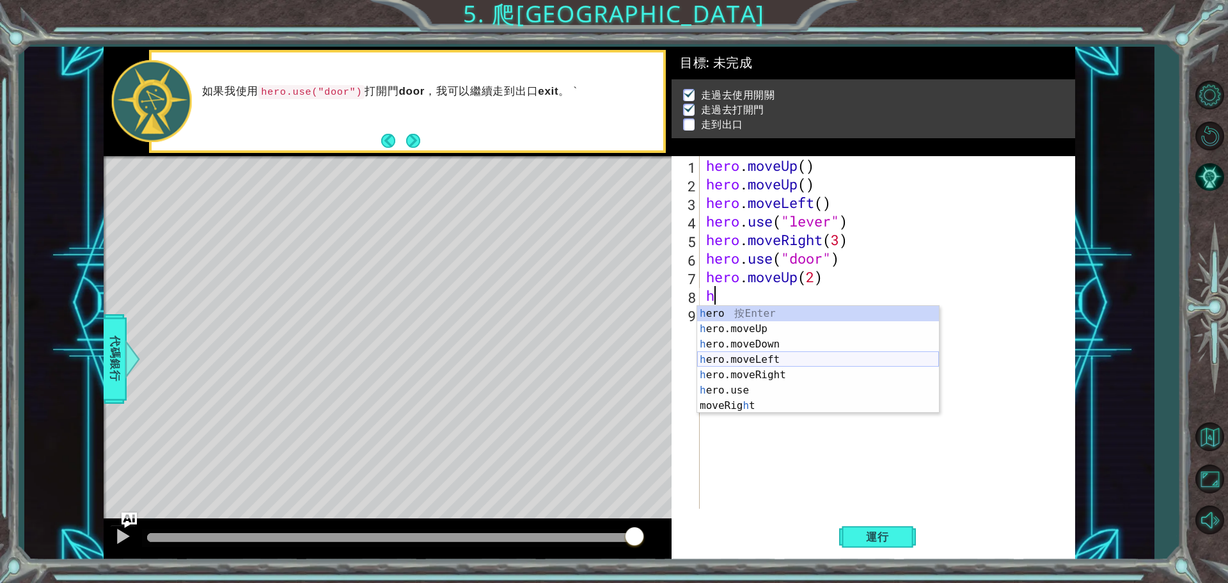
click at [752, 360] on div "h ero 按 Enter h ero.moveUp 按 Enter h ero.moveDown 按 Enter h ero.moveLeft 按 Ente…" at bounding box center [818, 375] width 242 height 138
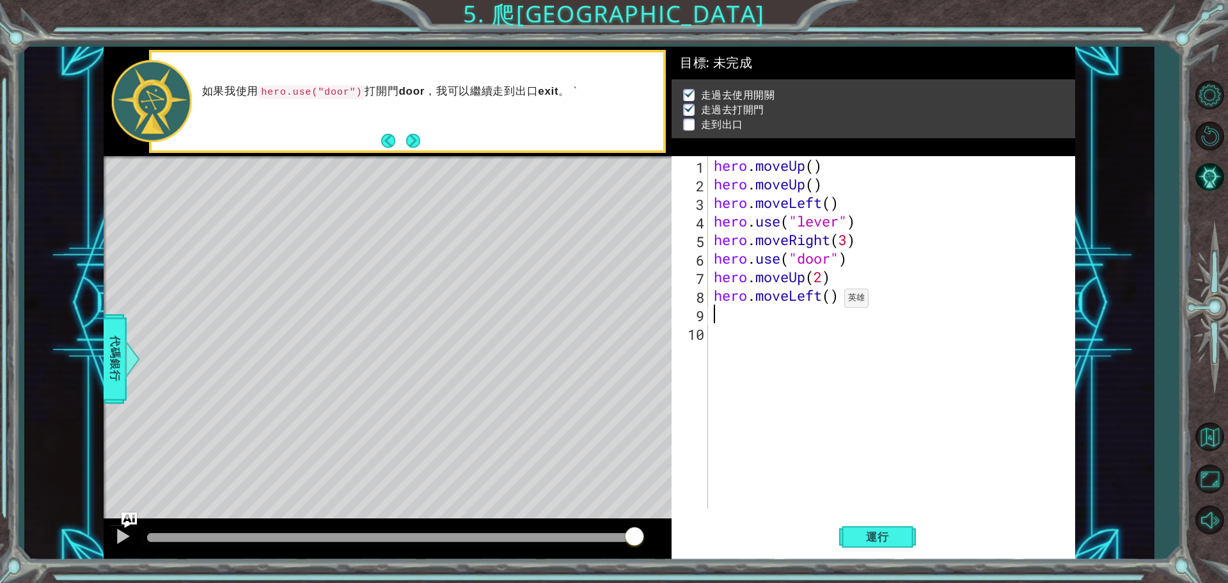
click at [833, 301] on div "hero . moveUp ( ) hero . moveUp ( ) hero . moveLeft ( ) hero . use ( "lever" ) …" at bounding box center [894, 351] width 367 height 390
type textarea "hero.moveLeft(3)"
click at [866, 536] on span "運行" at bounding box center [878, 536] width 49 height 13
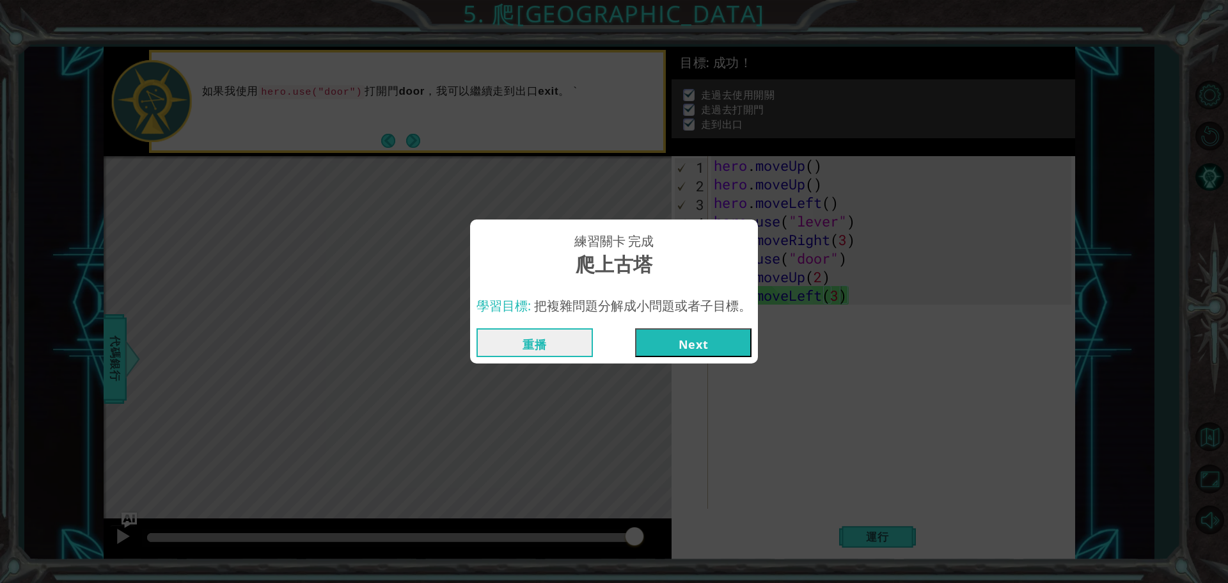
click at [681, 341] on button "Next" at bounding box center [693, 342] width 116 height 29
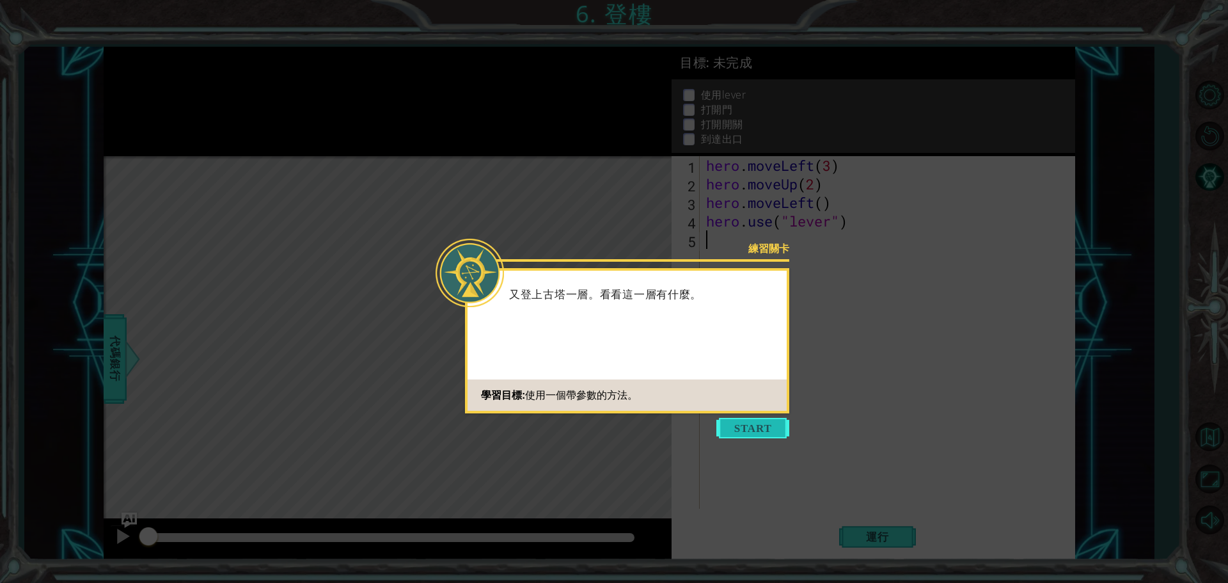
click at [755, 431] on button "Start" at bounding box center [753, 428] width 73 height 20
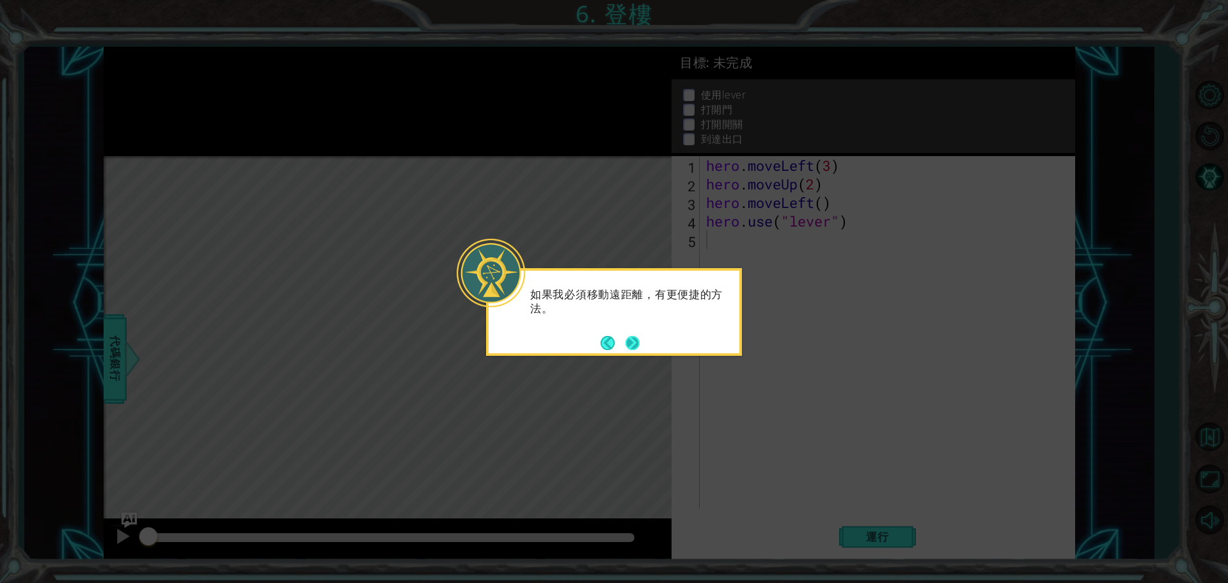
click at [634, 335] on button "Next" at bounding box center [633, 343] width 16 height 16
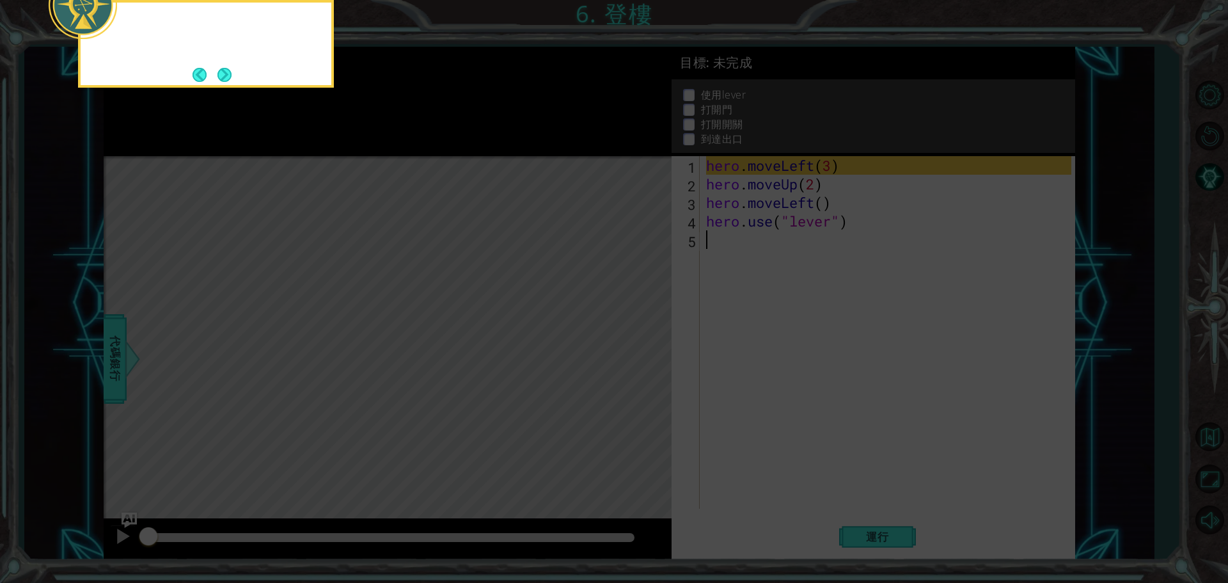
click at [634, 335] on icon at bounding box center [614, 87] width 1228 height 991
click at [229, 75] on button "Next" at bounding box center [224, 74] width 15 height 15
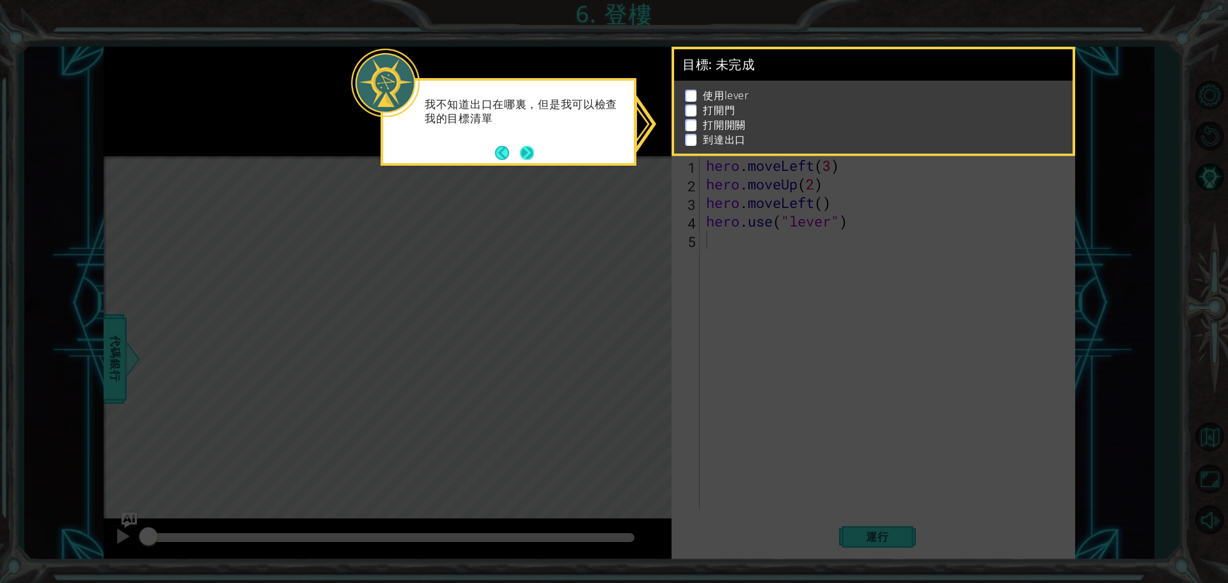
click at [530, 145] on button "Next" at bounding box center [527, 152] width 15 height 15
